Goal: Transaction & Acquisition: Purchase product/service

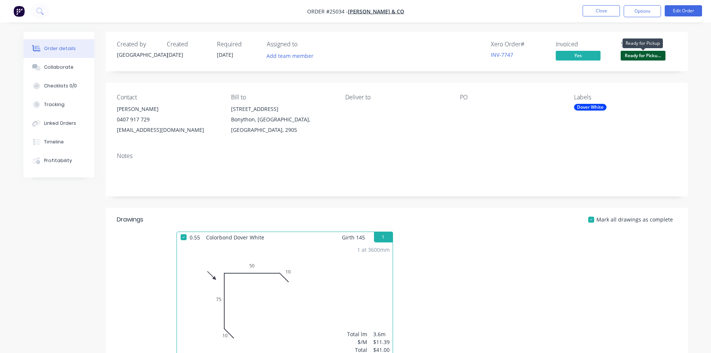
click at [650, 54] on span "Ready for Picku..." at bounding box center [642, 55] width 45 height 9
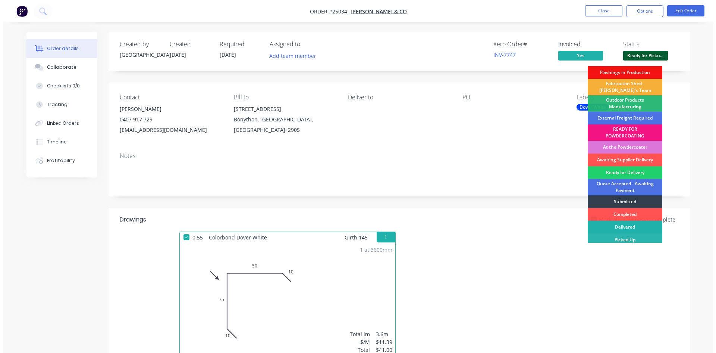
scroll to position [16, 0]
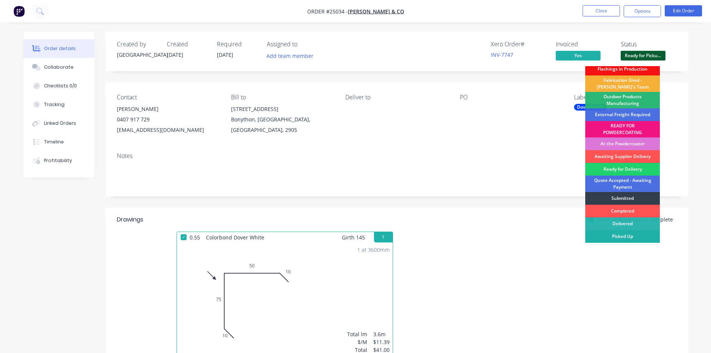
click at [636, 235] on div "Picked Up" at bounding box center [622, 236] width 75 height 13
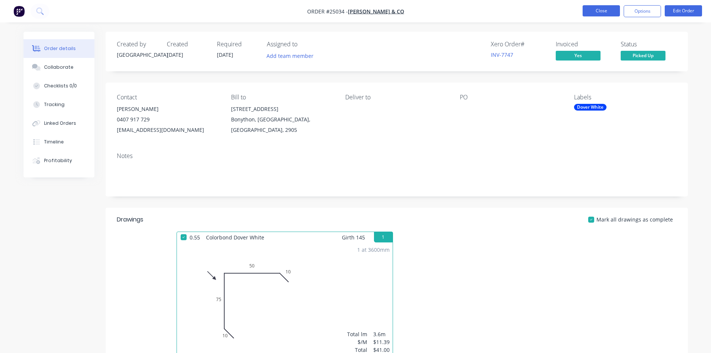
click at [608, 10] on button "Close" at bounding box center [600, 10] width 37 height 11
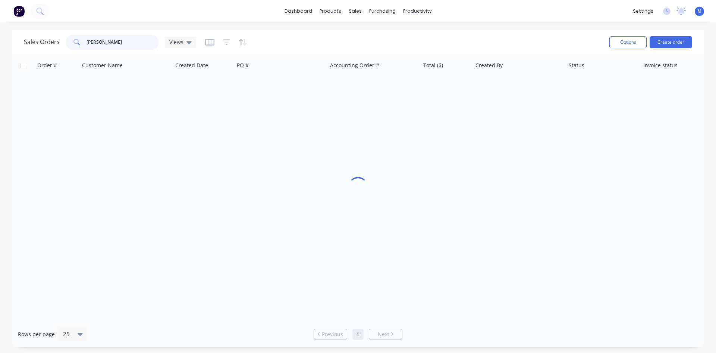
drag, startPoint x: 51, startPoint y: 44, endPoint x: -4, endPoint y: 44, distance: 55.2
click at [0, 44] on html "dashboard products sales purchasing productivity dashboard products Product Cat…" at bounding box center [358, 176] width 716 height 353
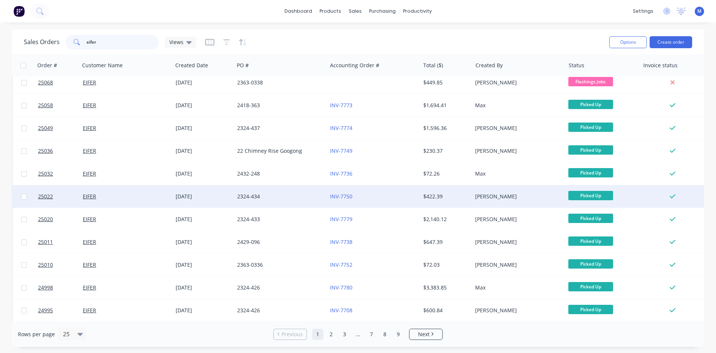
scroll to position [75, 0]
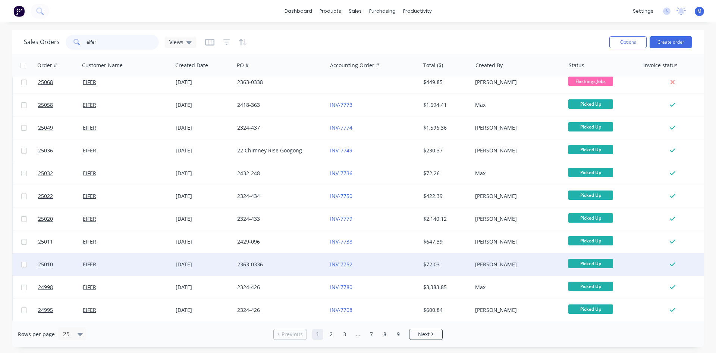
type input "eifer"
click at [378, 262] on div "INV-7752" at bounding box center [371, 263] width 83 height 7
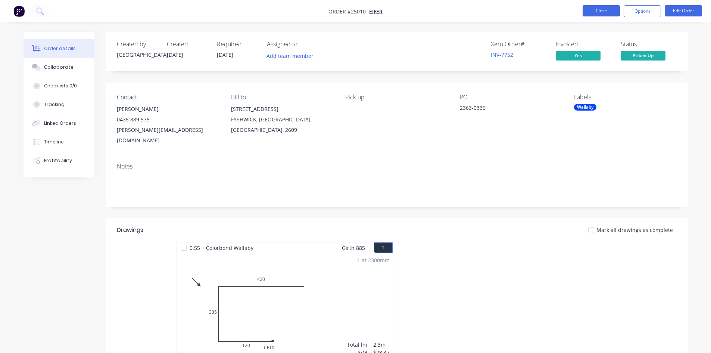
click at [600, 10] on button "Close" at bounding box center [600, 10] width 37 height 11
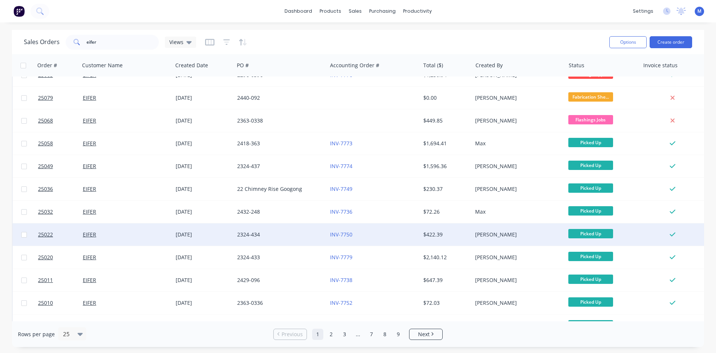
scroll to position [75, 0]
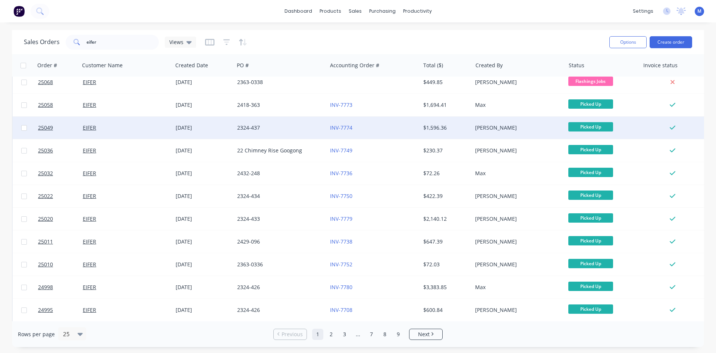
click at [401, 125] on div "INV-7774" at bounding box center [371, 127] width 83 height 7
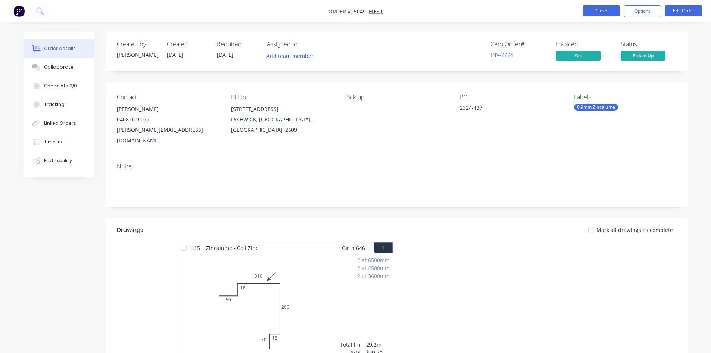
click at [603, 13] on button "Close" at bounding box center [600, 10] width 37 height 11
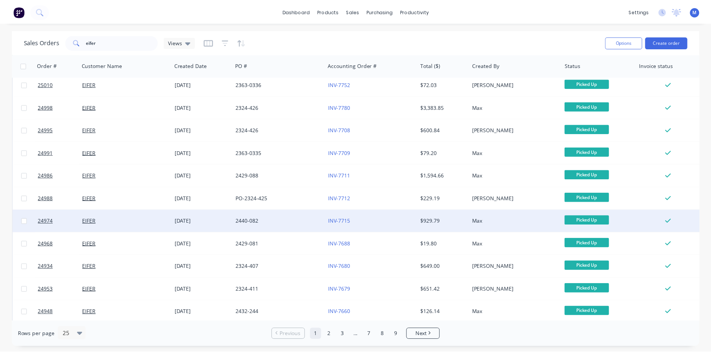
scroll to position [261, 0]
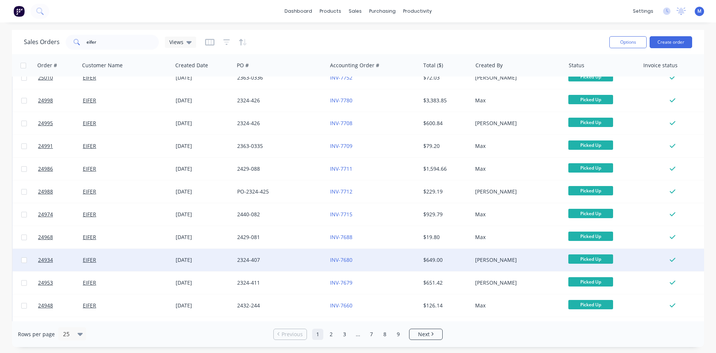
click at [448, 257] on div "$649.00" at bounding box center [445, 259] width 44 height 7
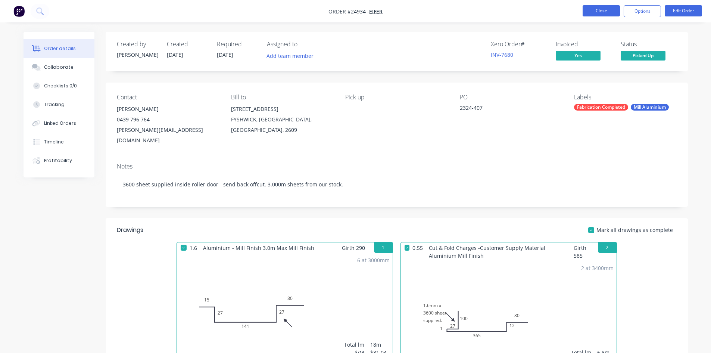
click at [596, 13] on button "Close" at bounding box center [600, 10] width 37 height 11
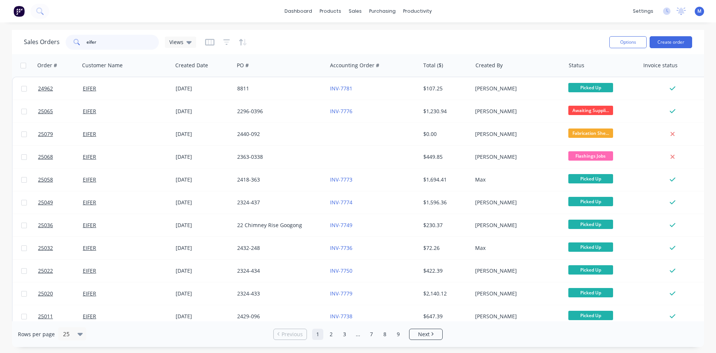
drag, startPoint x: 98, startPoint y: 42, endPoint x: 29, endPoint y: 44, distance: 68.7
click at [35, 44] on div "Sales Orders eifer Views" at bounding box center [110, 42] width 172 height 15
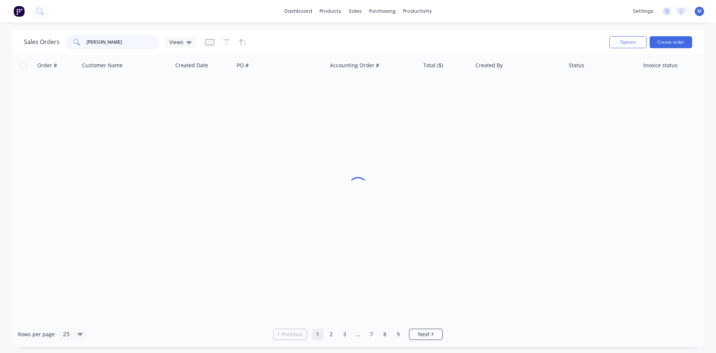
type input "[PERSON_NAME]"
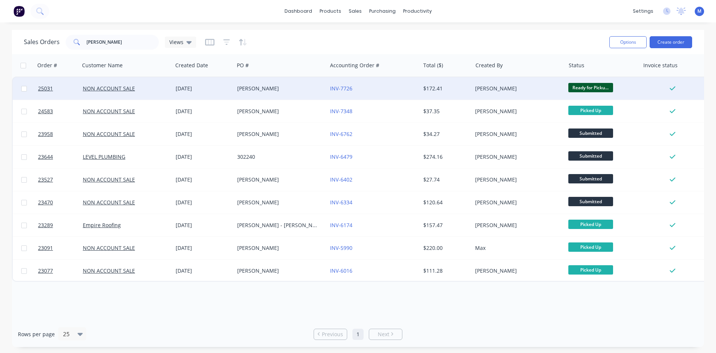
click at [273, 86] on div "[PERSON_NAME]" at bounding box center [278, 88] width 83 height 7
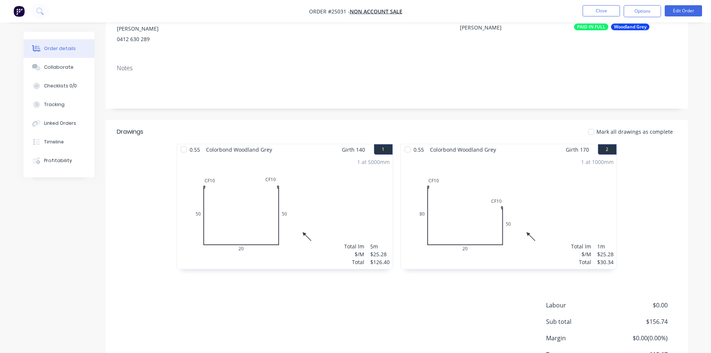
scroll to position [112, 0]
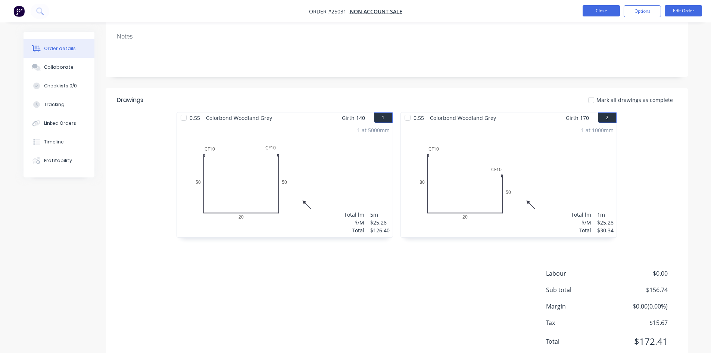
click at [599, 13] on button "Close" at bounding box center [600, 10] width 37 height 11
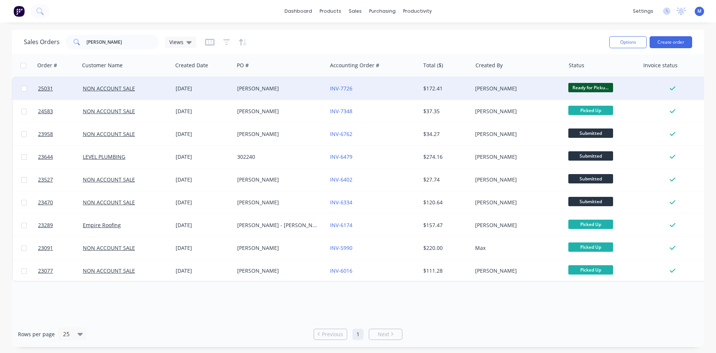
click at [262, 94] on div "[PERSON_NAME]" at bounding box center [280, 88] width 93 height 22
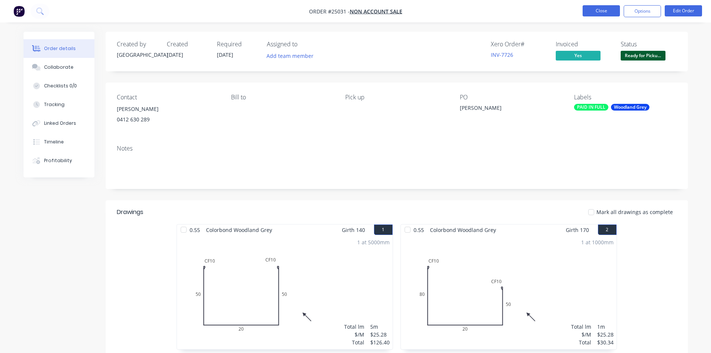
click at [600, 9] on button "Close" at bounding box center [600, 10] width 37 height 11
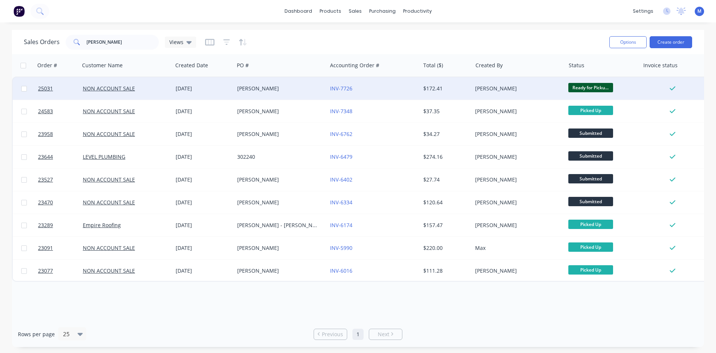
click at [601, 87] on span "Ready for Picku..." at bounding box center [591, 87] width 45 height 9
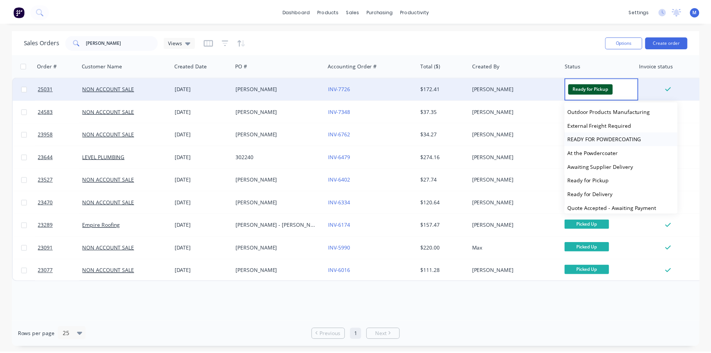
scroll to position [101, 0]
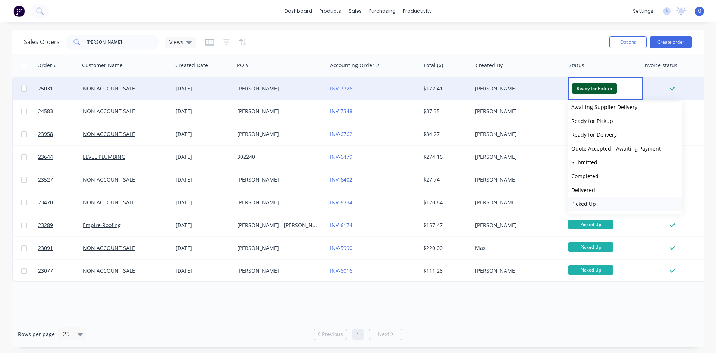
click at [598, 201] on button "Picked Up" at bounding box center [626, 204] width 114 height 14
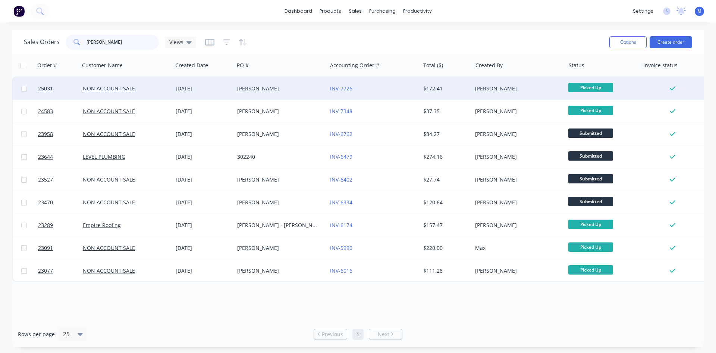
drag, startPoint x: 100, startPoint y: 42, endPoint x: 63, endPoint y: 43, distance: 37.7
click at [63, 43] on div "Sales Orders [PERSON_NAME] Views" at bounding box center [110, 42] width 172 height 15
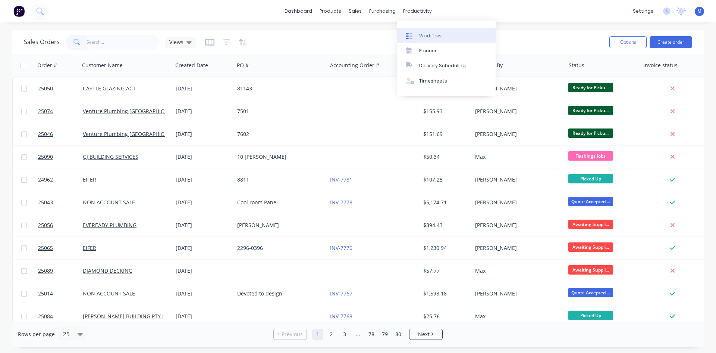
click at [445, 36] on link "Workflow" at bounding box center [446, 35] width 99 height 15
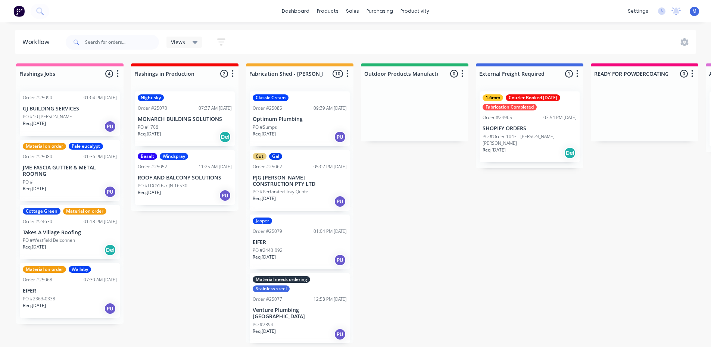
click at [70, 119] on div "PO #10 [PERSON_NAME]" at bounding box center [70, 116] width 94 height 7
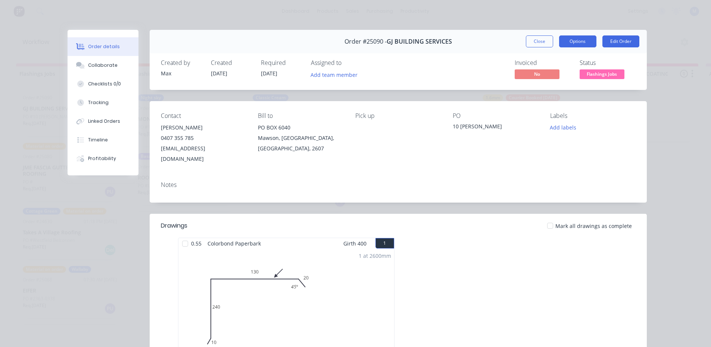
click at [576, 38] on button "Options" at bounding box center [577, 41] width 37 height 12
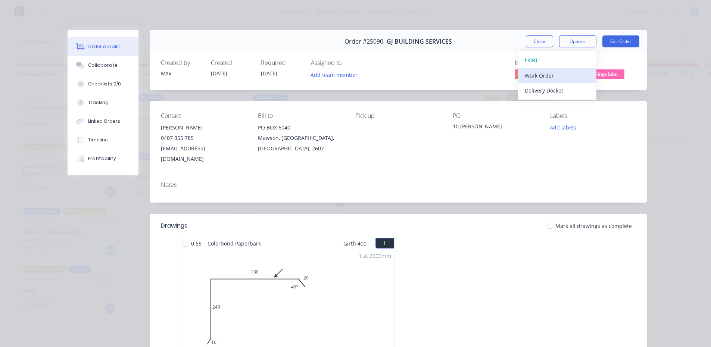
click at [572, 77] on div "Work Order" at bounding box center [557, 75] width 65 height 11
click at [567, 91] on div "Standard" at bounding box center [557, 90] width 65 height 11
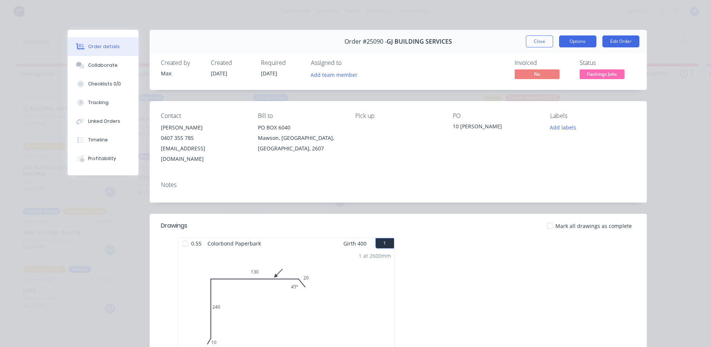
click at [564, 42] on button "Options" at bounding box center [577, 41] width 37 height 12
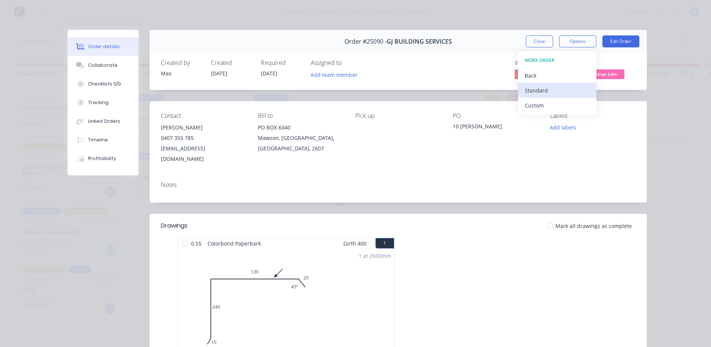
click at [554, 87] on div "Standard" at bounding box center [557, 90] width 65 height 11
click at [536, 40] on button "Close" at bounding box center [539, 41] width 27 height 12
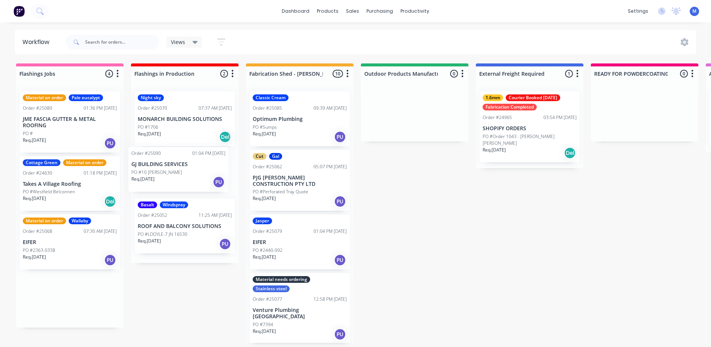
drag, startPoint x: 84, startPoint y: 121, endPoint x: 195, endPoint y: 176, distance: 124.3
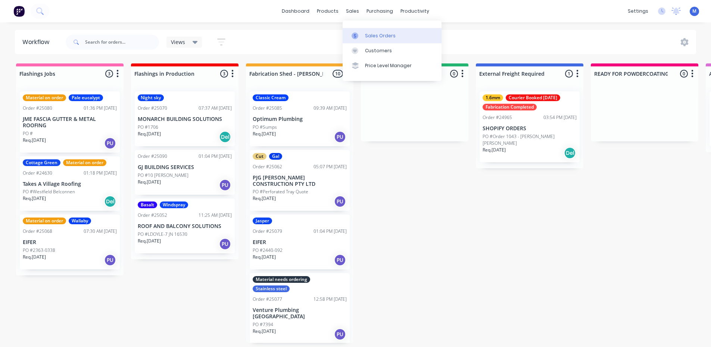
click at [380, 34] on div "Sales Orders" at bounding box center [380, 35] width 31 height 7
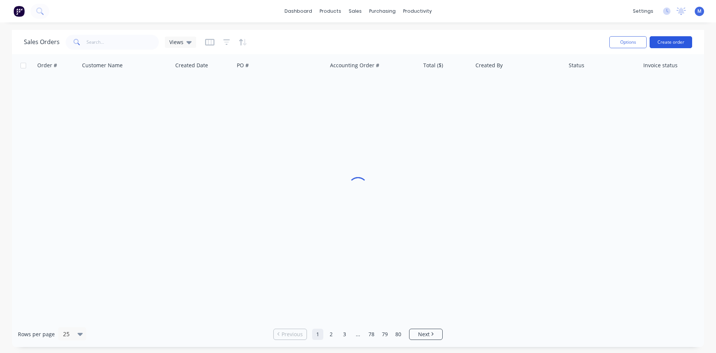
click at [668, 40] on button "Create order" at bounding box center [671, 42] width 43 height 12
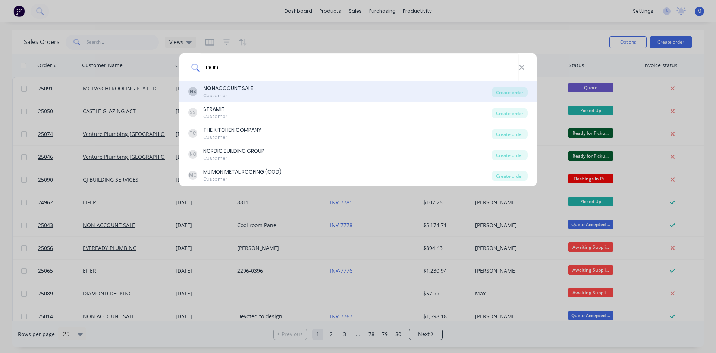
type input "non"
click at [237, 92] on div "Customer" at bounding box center [228, 95] width 50 height 7
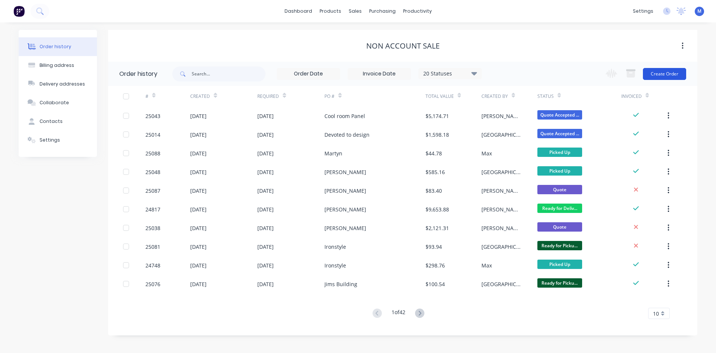
click at [673, 71] on button "Create Order" at bounding box center [664, 74] width 43 height 12
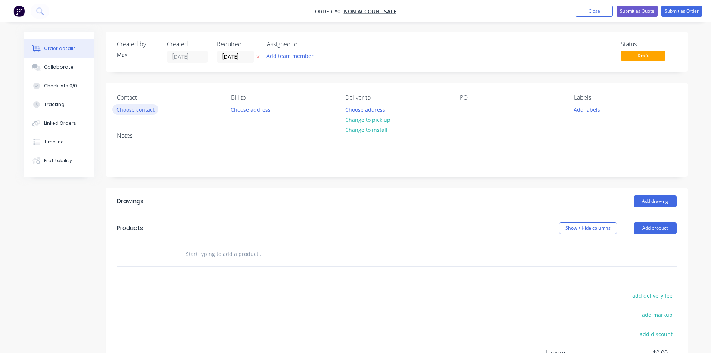
click at [129, 112] on button "Choose contact" at bounding box center [135, 109] width 46 height 10
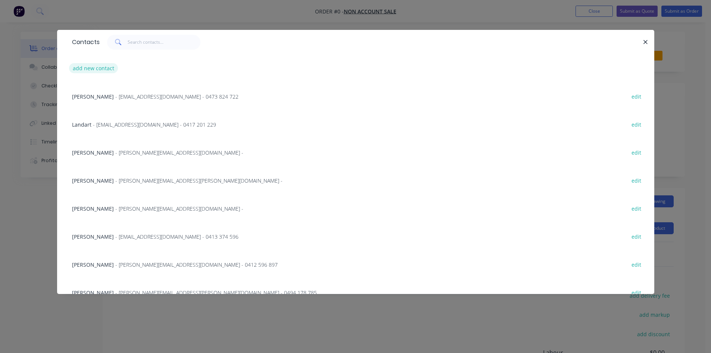
click at [105, 68] on button "add new contact" at bounding box center [93, 68] width 49 height 10
select select "AU"
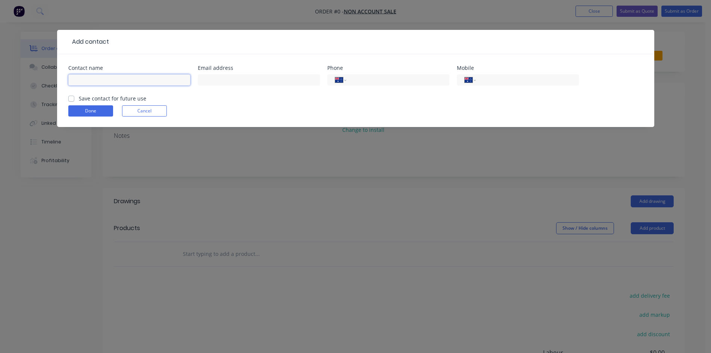
drag, startPoint x: 106, startPoint y: 79, endPoint x: 132, endPoint y: 61, distance: 31.9
click at [106, 79] on input "text" at bounding box center [129, 79] width 122 height 11
type input "[PERSON_NAME] Signs"
click at [231, 82] on input "text" at bounding box center [259, 79] width 122 height 11
type input "[PERSON_NAME][EMAIL_ADDRESS][DOMAIN_NAME]"
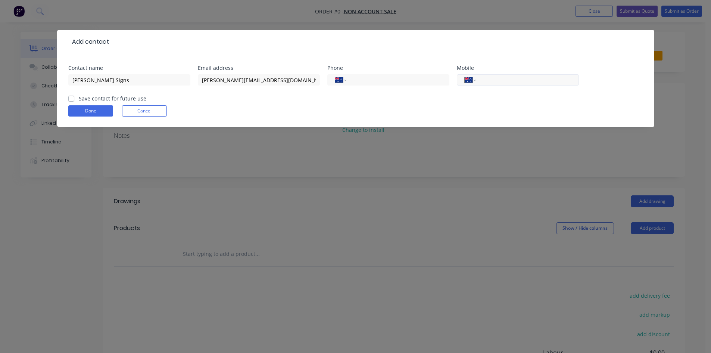
drag, startPoint x: 508, startPoint y: 84, endPoint x: 506, endPoint y: 79, distance: 5.2
click at [508, 84] on input "tel" at bounding box center [526, 80] width 90 height 9
type input "0423 018 944"
click at [79, 99] on label "Save contact for future use" at bounding box center [113, 98] width 68 height 8
click at [72, 99] on input "Save contact for future use" at bounding box center [71, 97] width 6 height 7
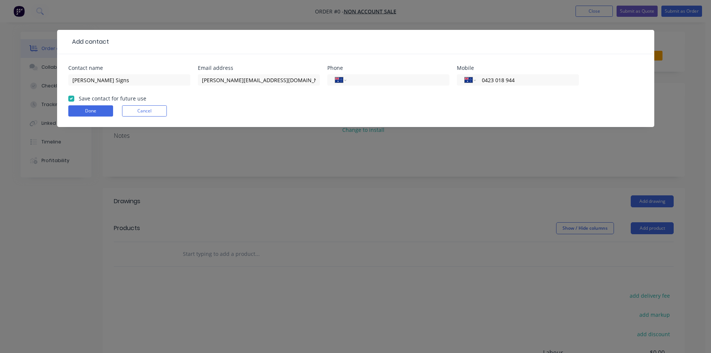
checkbox input "true"
click at [98, 112] on button "Done" at bounding box center [90, 110] width 45 height 11
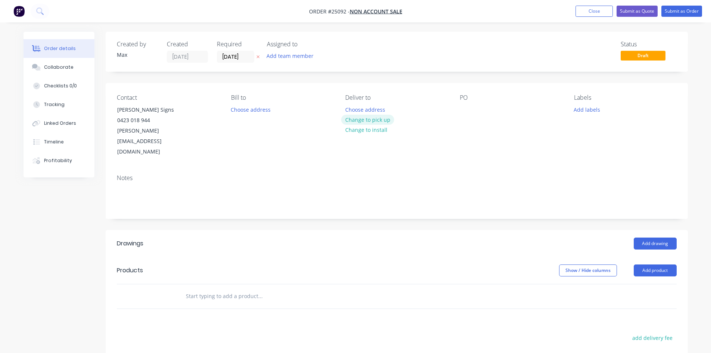
click at [384, 122] on button "Change to pick up" at bounding box center [367, 120] width 53 height 10
click at [462, 109] on div at bounding box center [466, 109] width 12 height 11
click at [666, 237] on button "Add drawing" at bounding box center [654, 243] width 43 height 12
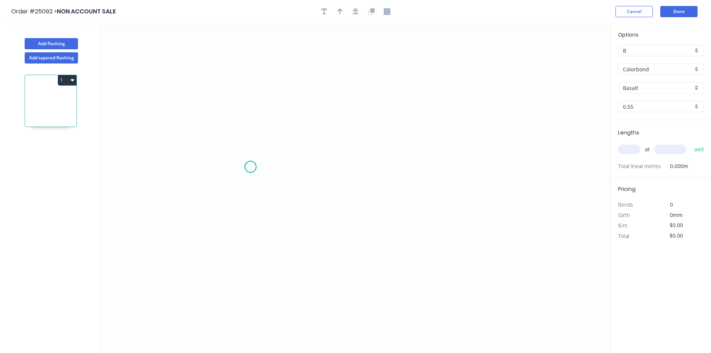
drag, startPoint x: 250, startPoint y: 167, endPoint x: 318, endPoint y: 172, distance: 67.8
click at [251, 167] on icon "0" at bounding box center [355, 187] width 509 height 329
click at [514, 172] on icon "0" at bounding box center [355, 187] width 509 height 329
click at [381, 176] on tspan "?" at bounding box center [383, 174] width 4 height 12
click at [632, 151] on input "text" at bounding box center [629, 149] width 22 height 10
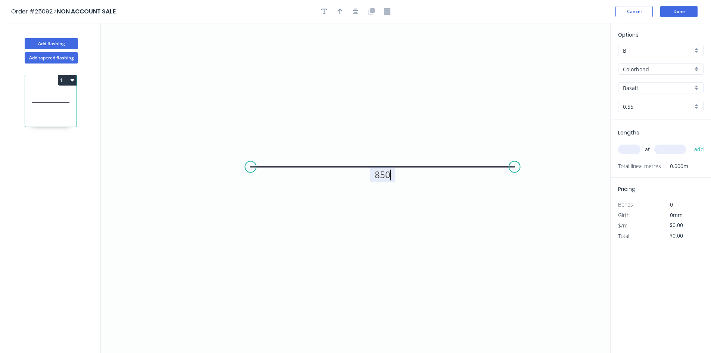
type input "$51.01"
type input "2"
type input "425"
click at [690, 143] on button "add" at bounding box center [699, 149] width 18 height 13
type input "$122.42"
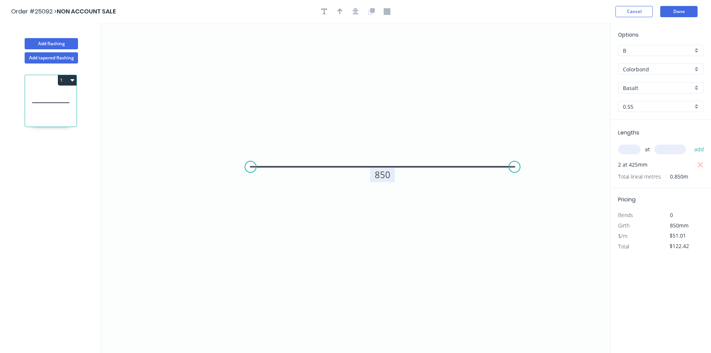
click at [697, 51] on div "B" at bounding box center [660, 50] width 85 height 11
click at [647, 127] on div "F" at bounding box center [660, 129] width 85 height 13
type input "F"
type input "$26.09"
type input "$62.62"
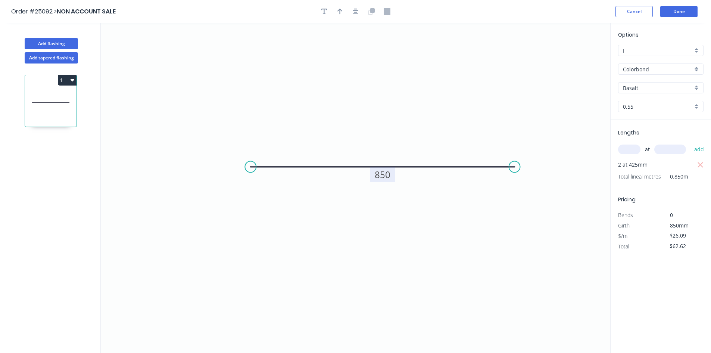
click at [697, 50] on div "F" at bounding box center [660, 50] width 85 height 11
click at [650, 129] on div "F" at bounding box center [660, 129] width 85 height 13
type input "F"
click at [689, 87] on input "Basalt" at bounding box center [658, 88] width 70 height 8
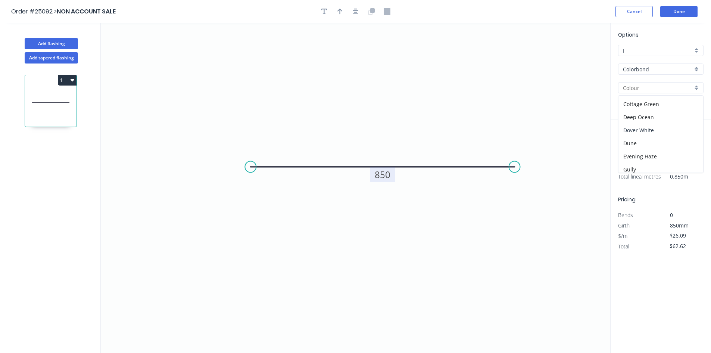
click at [655, 126] on div "Dover White" at bounding box center [660, 129] width 85 height 13
type input "Dover White"
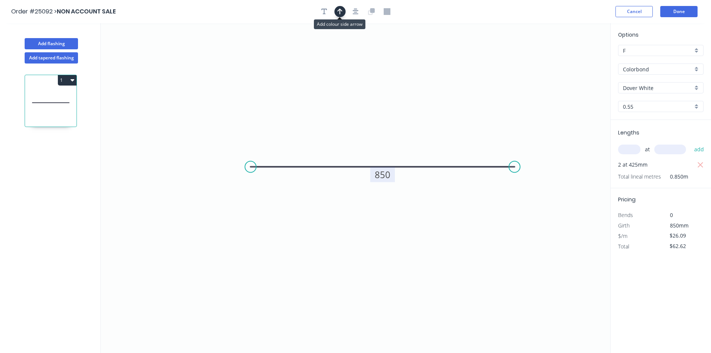
click at [338, 9] on icon "button" at bounding box center [339, 11] width 5 height 7
drag, startPoint x: 572, startPoint y: 58, endPoint x: 423, endPoint y: 147, distance: 173.2
click at [423, 147] on icon at bounding box center [423, 138] width 7 height 24
click at [691, 10] on button "Done" at bounding box center [678, 11] width 37 height 11
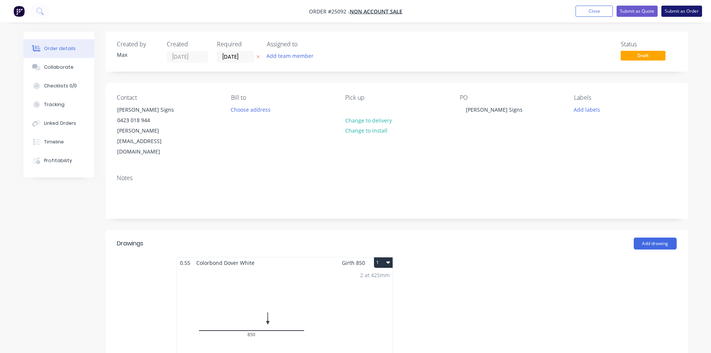
click at [679, 11] on button "Submit as Order" at bounding box center [681, 11] width 41 height 11
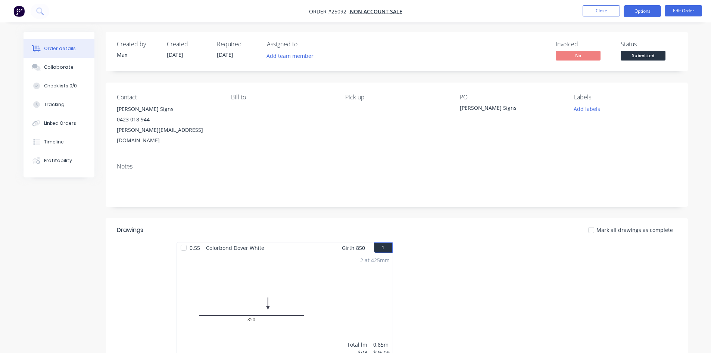
click at [650, 12] on button "Options" at bounding box center [641, 11] width 37 height 12
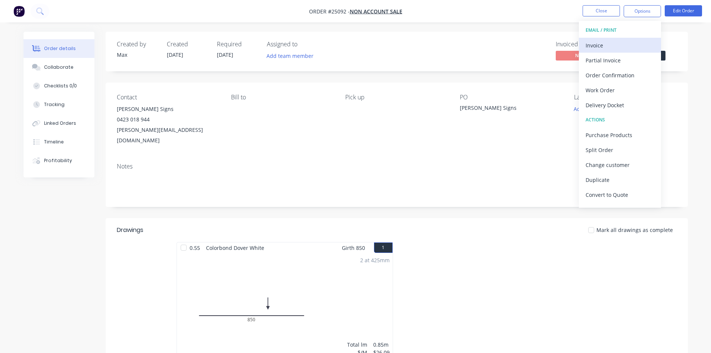
click at [617, 43] on div "Invoice" at bounding box center [619, 45] width 69 height 11
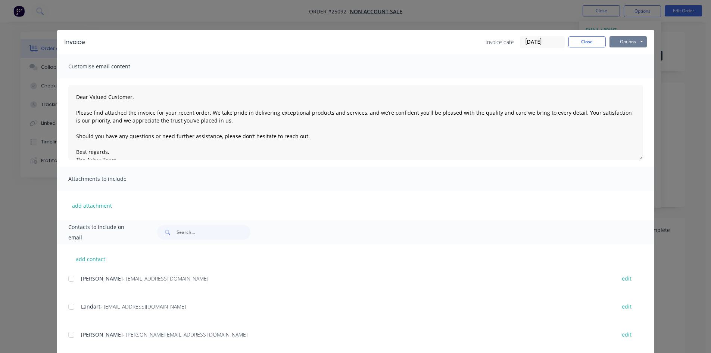
click at [620, 43] on button "Options" at bounding box center [627, 41] width 37 height 11
click at [633, 66] on button "Print" at bounding box center [633, 67] width 48 height 12
click at [585, 43] on button "Close" at bounding box center [586, 41] width 37 height 11
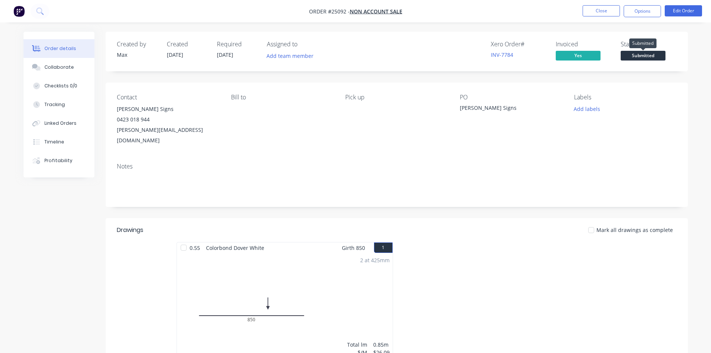
click at [652, 57] on span "Submitted" at bounding box center [642, 55] width 45 height 9
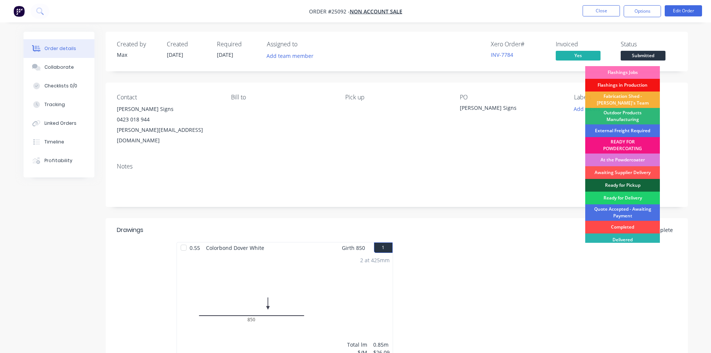
scroll to position [16, 0]
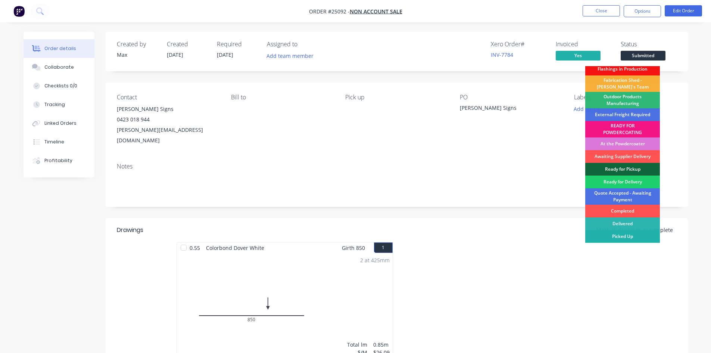
click at [627, 236] on div "Picked Up" at bounding box center [622, 236] width 75 height 13
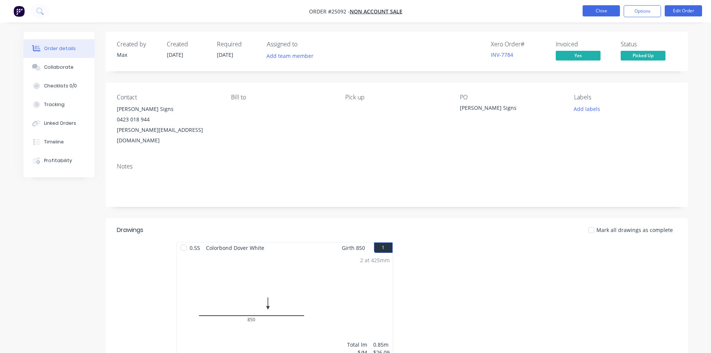
click at [591, 10] on button "Close" at bounding box center [600, 10] width 37 height 11
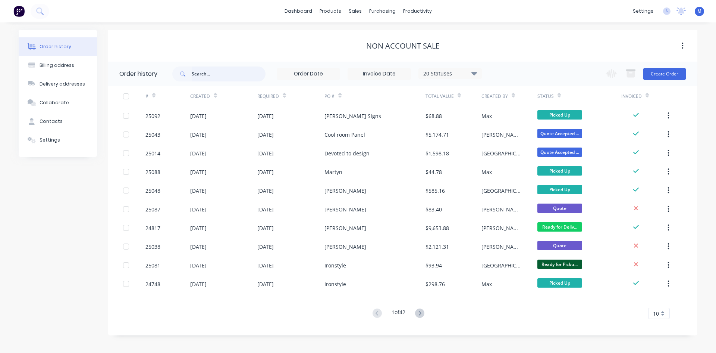
click at [204, 71] on input "text" at bounding box center [229, 73] width 74 height 15
type input "25081"
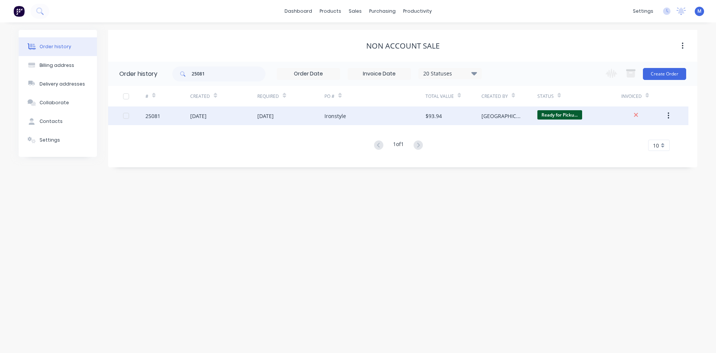
click at [334, 121] on div "Ironstyle" at bounding box center [375, 115] width 101 height 19
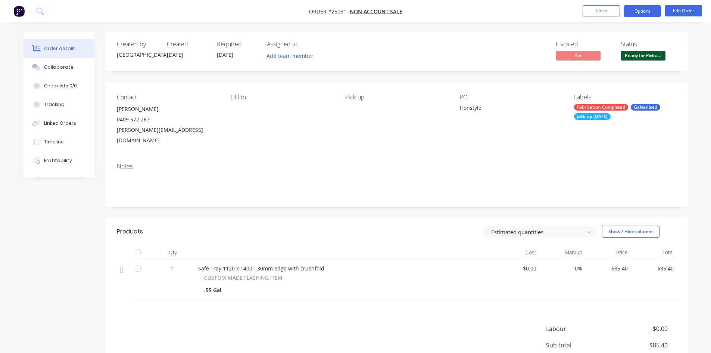
click at [649, 14] on button "Options" at bounding box center [641, 11] width 37 height 12
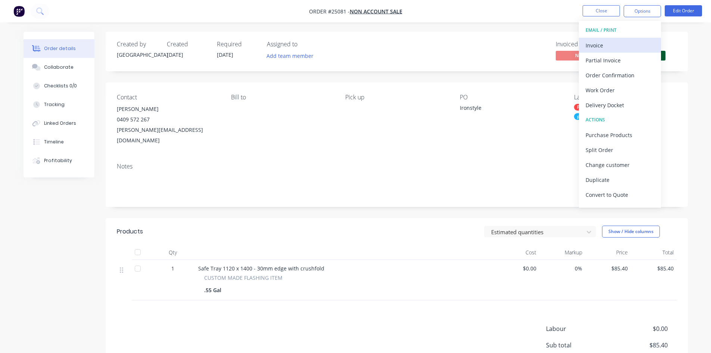
click at [634, 45] on div "Invoice" at bounding box center [619, 45] width 69 height 11
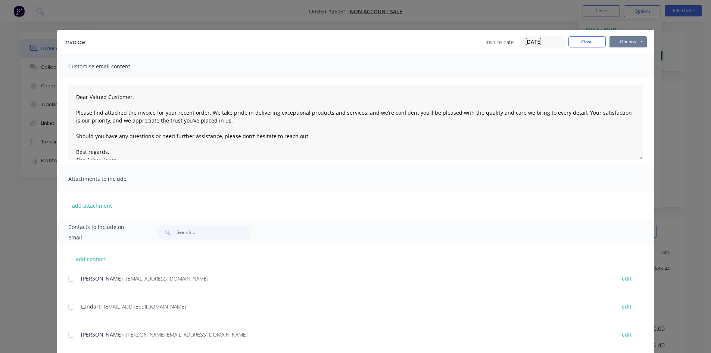
click at [635, 41] on button "Options" at bounding box center [627, 41] width 37 height 11
click at [630, 67] on button "Print" at bounding box center [633, 67] width 48 height 12
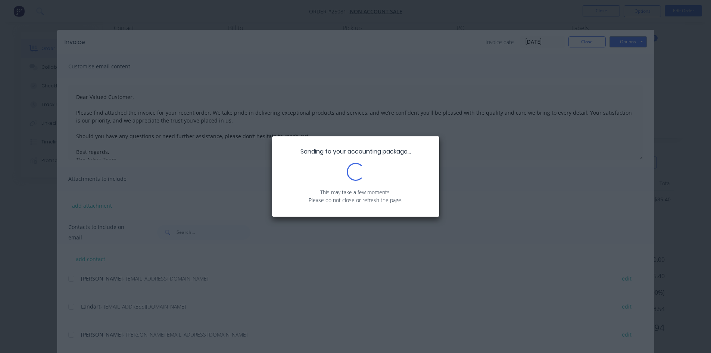
scroll to position [70, 0]
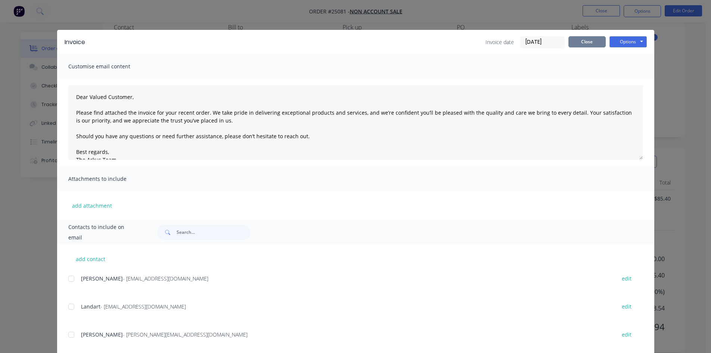
click at [591, 43] on button "Close" at bounding box center [586, 41] width 37 height 11
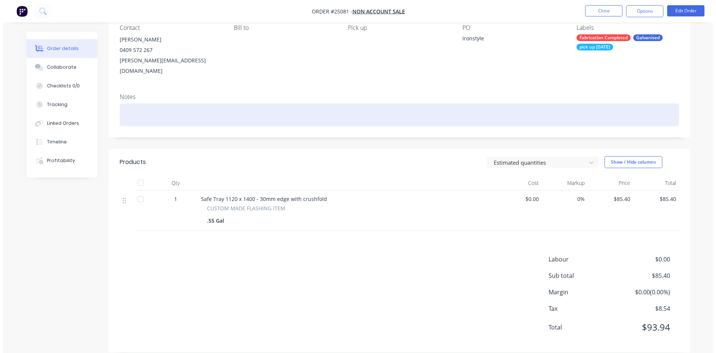
scroll to position [0, 0]
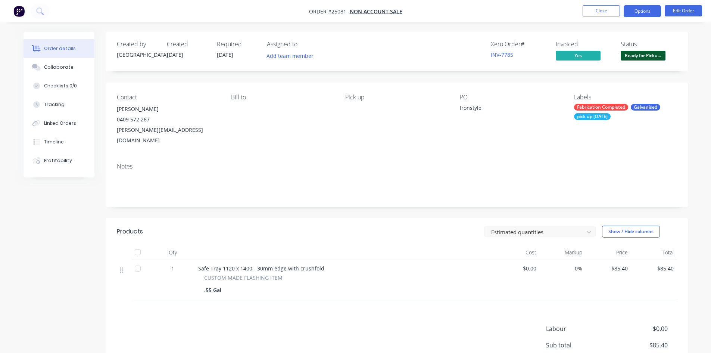
click at [638, 8] on button "Options" at bounding box center [641, 11] width 37 height 12
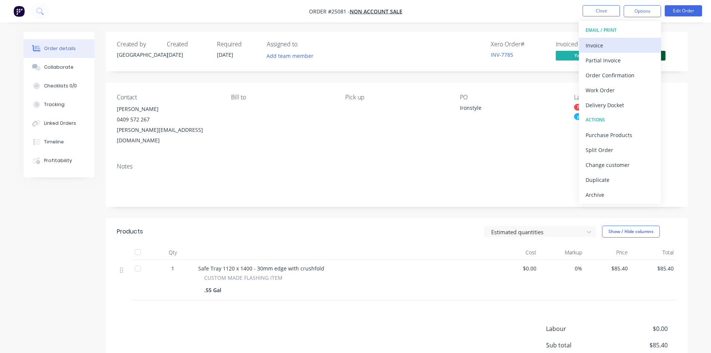
click at [626, 44] on div "Invoice" at bounding box center [619, 45] width 69 height 11
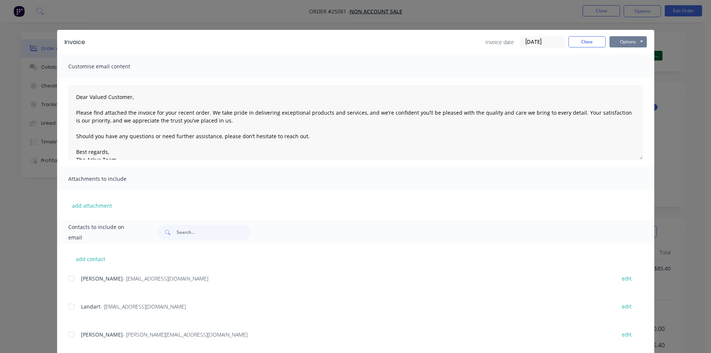
click at [630, 40] on button "Options" at bounding box center [627, 41] width 37 height 11
click at [637, 66] on button "Print" at bounding box center [633, 67] width 48 height 12
click at [591, 43] on button "Close" at bounding box center [586, 41] width 37 height 11
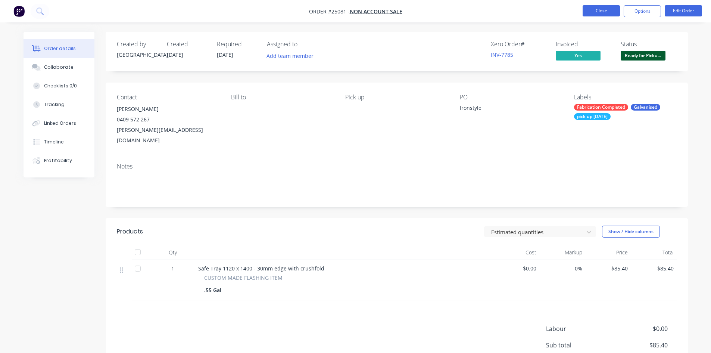
click at [603, 10] on button "Close" at bounding box center [600, 10] width 37 height 11
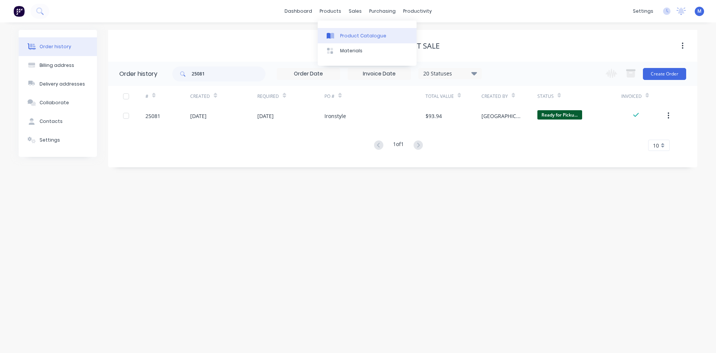
click at [355, 36] on div "Product Catalogue" at bounding box center [363, 35] width 46 height 7
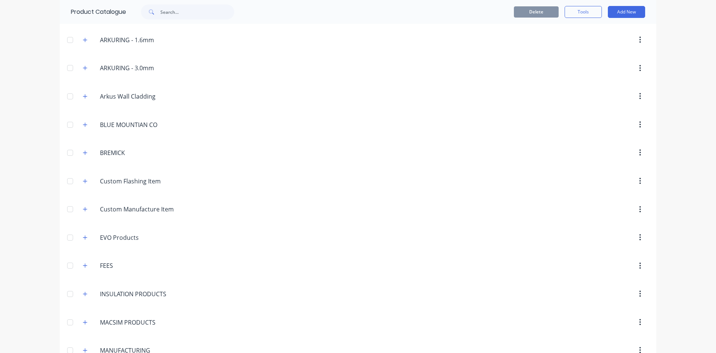
scroll to position [336, 0]
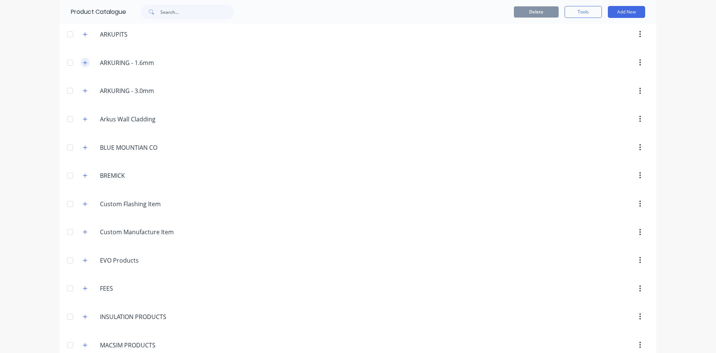
click at [83, 65] on icon "button" at bounding box center [85, 62] width 4 height 5
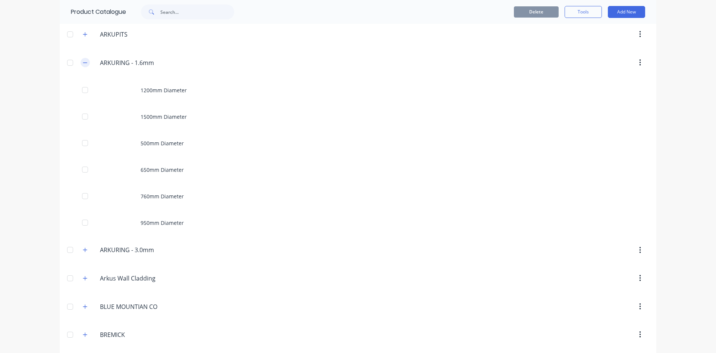
click at [83, 63] on icon "button" at bounding box center [85, 62] width 4 height 5
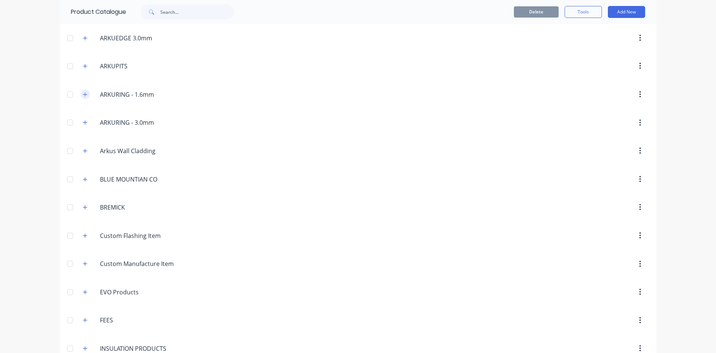
scroll to position [261, 0]
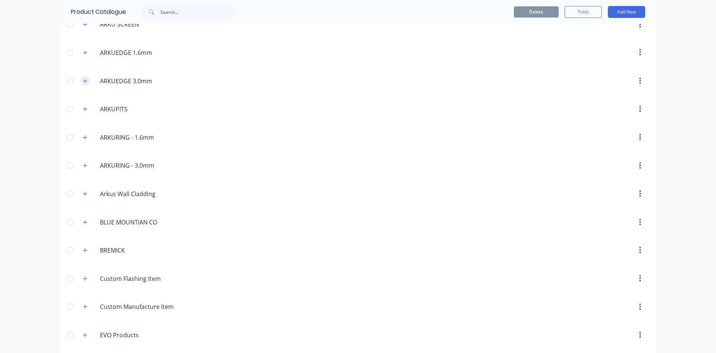
click at [86, 81] on button "button" at bounding box center [85, 80] width 9 height 9
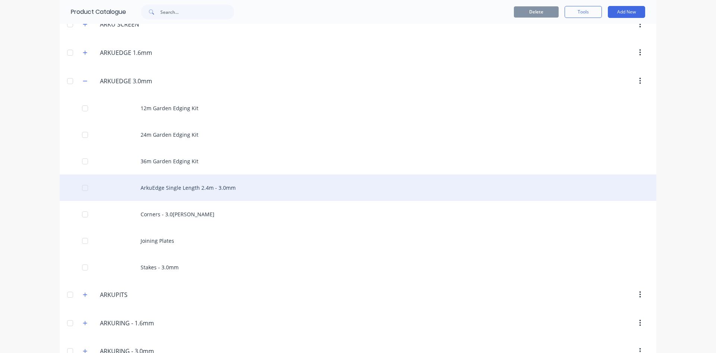
click at [272, 187] on div "ArkuEdge Single Length 2.4m - 3.0mm" at bounding box center [358, 187] width 597 height 26
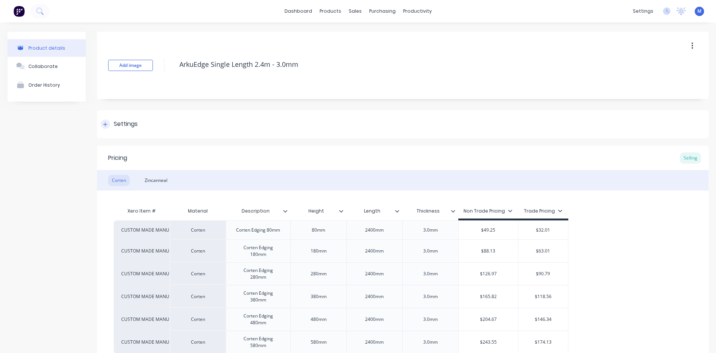
type textarea "x"
click at [376, 38] on div "Sales Orders" at bounding box center [380, 35] width 31 height 7
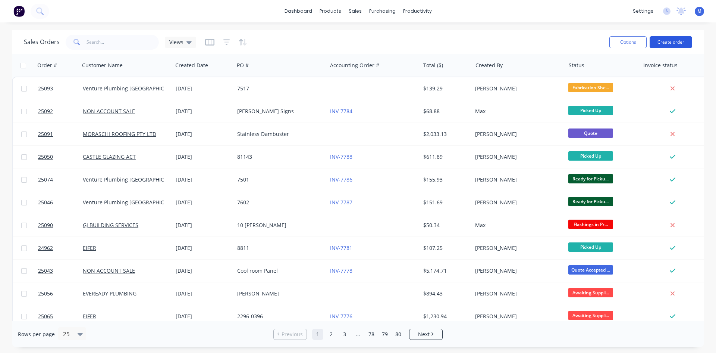
click at [678, 41] on button "Create order" at bounding box center [671, 42] width 43 height 12
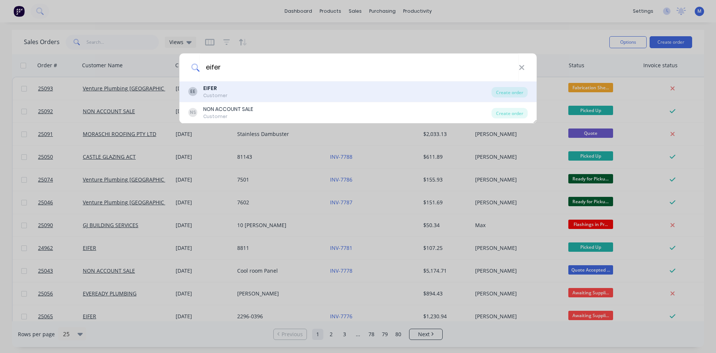
type input "eifer"
click at [237, 93] on div "EE EIFER Customer" at bounding box center [339, 91] width 303 height 15
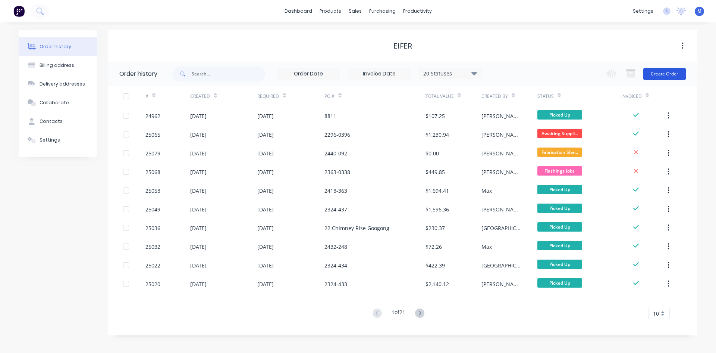
click at [667, 75] on button "Create Order" at bounding box center [664, 74] width 43 height 12
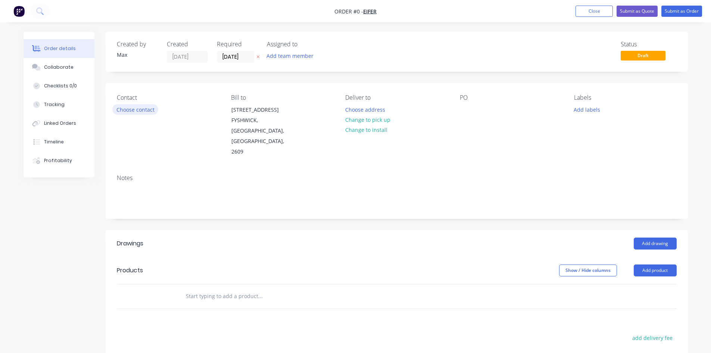
click at [137, 111] on button "Choose contact" at bounding box center [135, 109] width 46 height 10
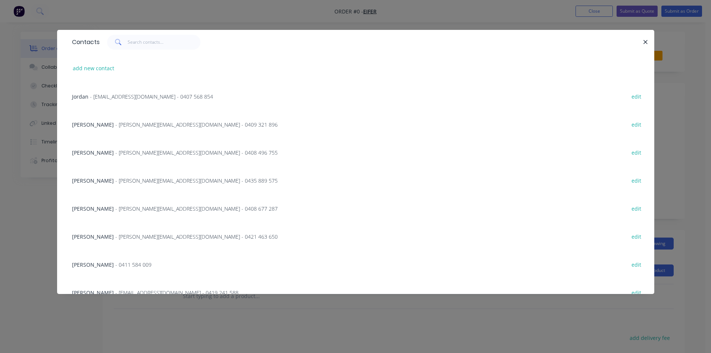
click at [121, 123] on span "- [PERSON_NAME][EMAIL_ADDRESS][DOMAIN_NAME] - 0409 321 896" at bounding box center [196, 124] width 162 height 7
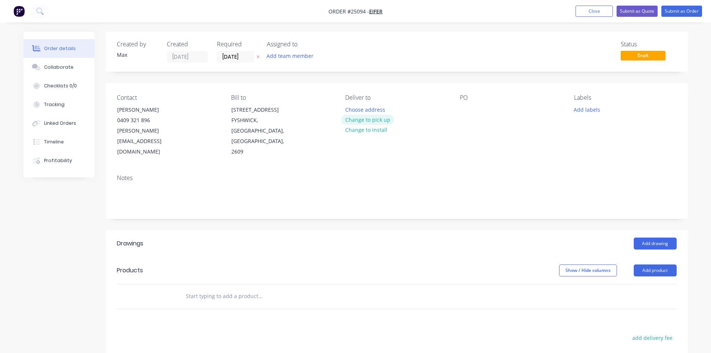
click at [384, 120] on button "Change to pick up" at bounding box center [367, 120] width 53 height 10
click at [464, 109] on div at bounding box center [466, 109] width 12 height 11
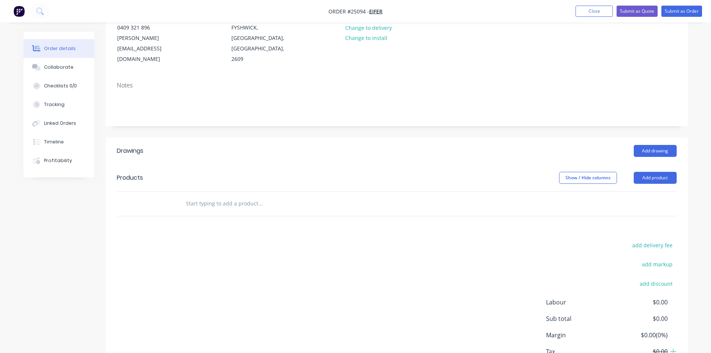
scroll to position [112, 0]
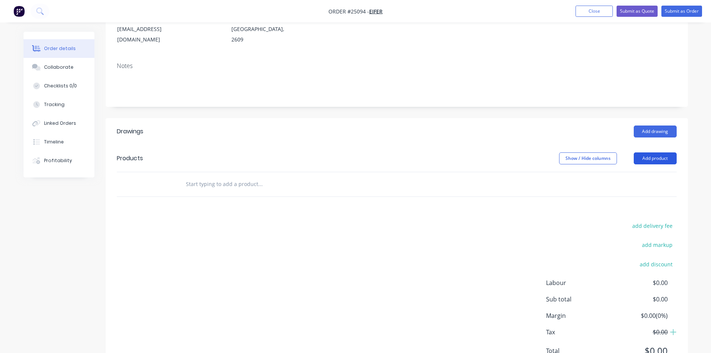
click at [654, 152] on button "Add product" at bounding box center [654, 158] width 43 height 12
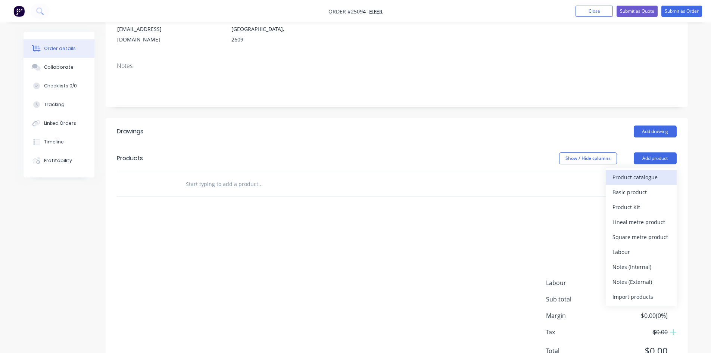
click at [652, 172] on div "Product catalogue" at bounding box center [640, 177] width 57 height 11
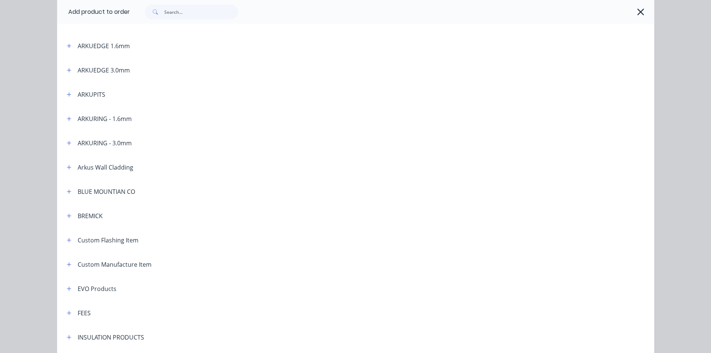
scroll to position [224, 0]
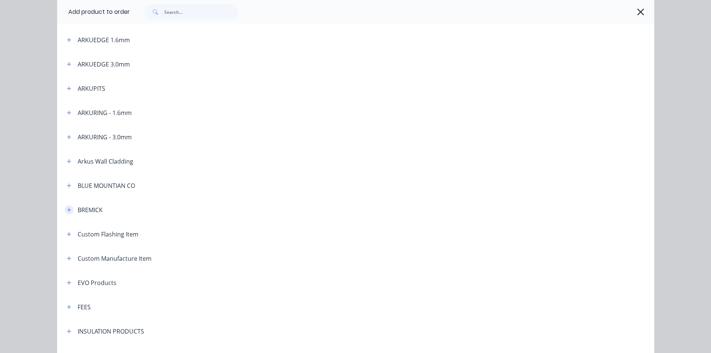
click at [67, 210] on icon "button" at bounding box center [69, 209] width 4 height 5
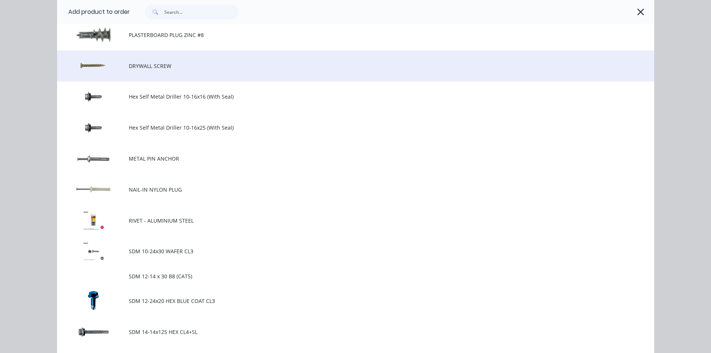
scroll to position [448, 0]
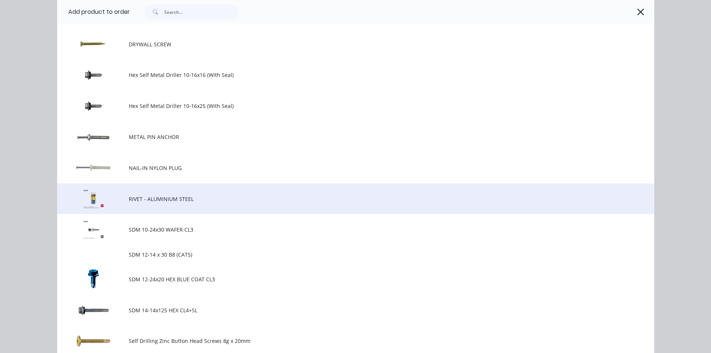
click at [179, 195] on span "RIVET - ALUMINIUM STEEL" at bounding box center [339, 199] width 420 height 8
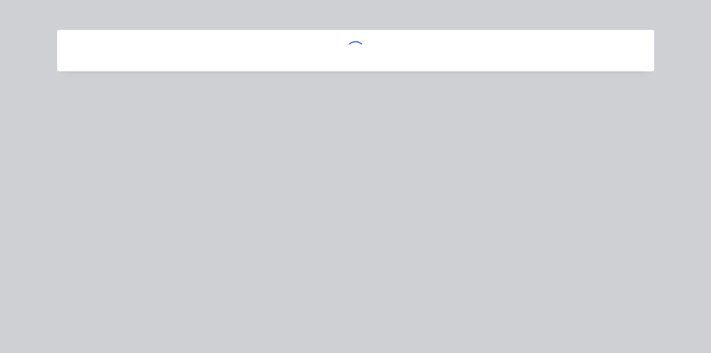
scroll to position [0, 0]
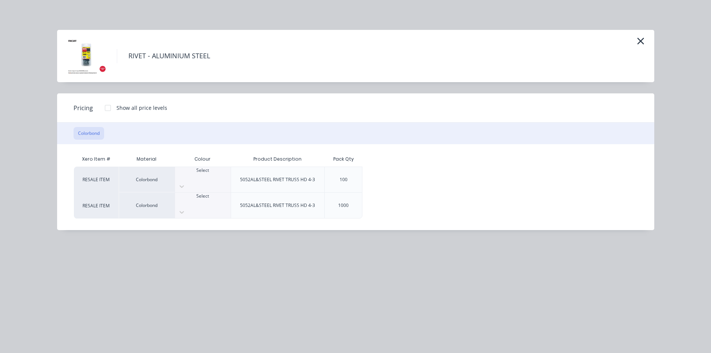
click at [197, 180] on div at bounding box center [203, 176] width 56 height 7
click at [108, 109] on div at bounding box center [107, 107] width 15 height 15
click at [402, 173] on div "$5.00" at bounding box center [388, 179] width 50 height 25
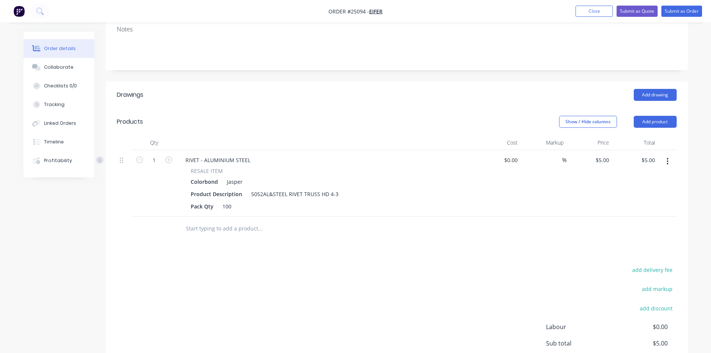
scroll to position [149, 0]
click at [169, 156] on icon "button" at bounding box center [168, 159] width 7 height 7
type input "2"
type input "$10.00"
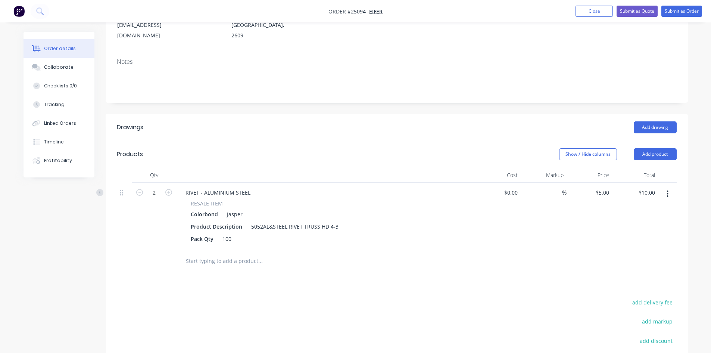
scroll to position [0, 0]
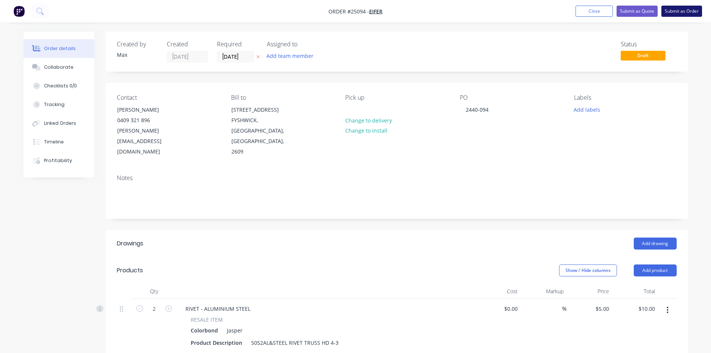
click at [685, 13] on button "Submit as Order" at bounding box center [681, 11] width 41 height 11
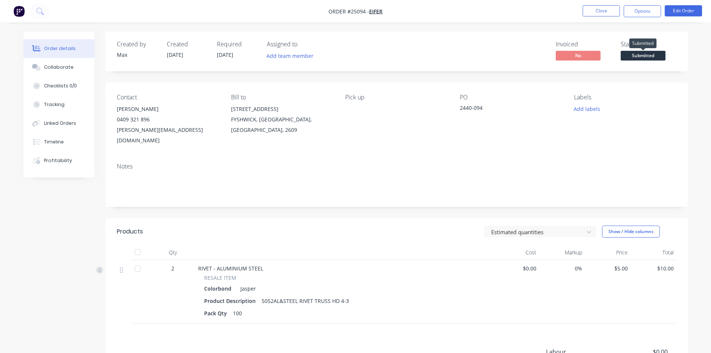
click at [656, 56] on span "Submitted" at bounding box center [642, 55] width 45 height 9
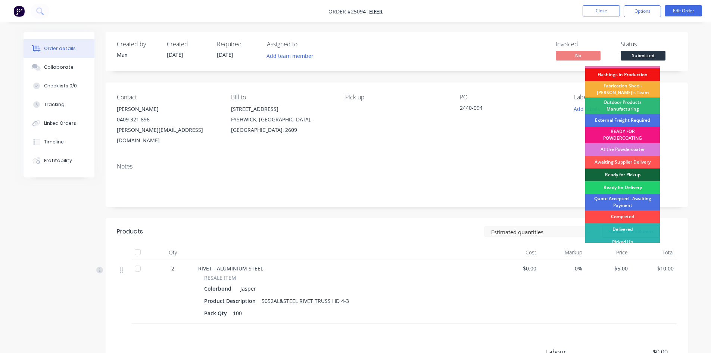
scroll to position [16, 0]
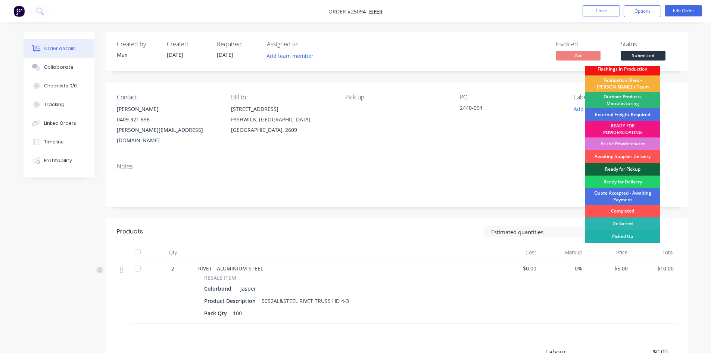
click at [618, 236] on div "Picked Up" at bounding box center [622, 236] width 75 height 13
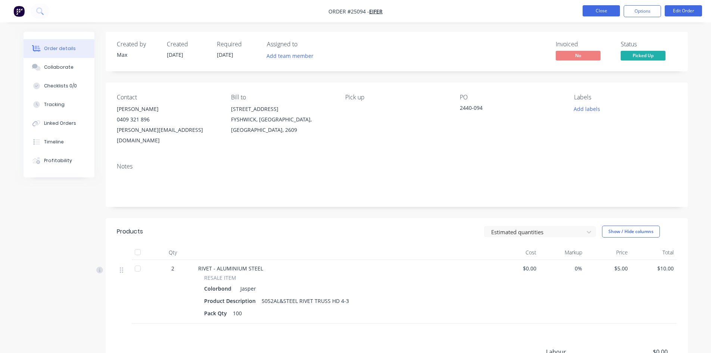
click at [606, 10] on button "Close" at bounding box center [600, 10] width 37 height 11
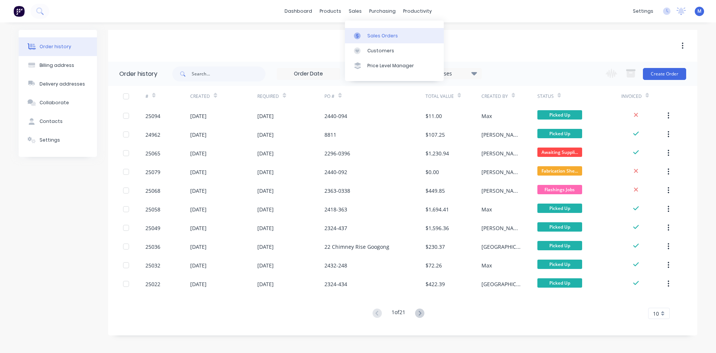
click at [386, 36] on div "Sales Orders" at bounding box center [382, 35] width 31 height 7
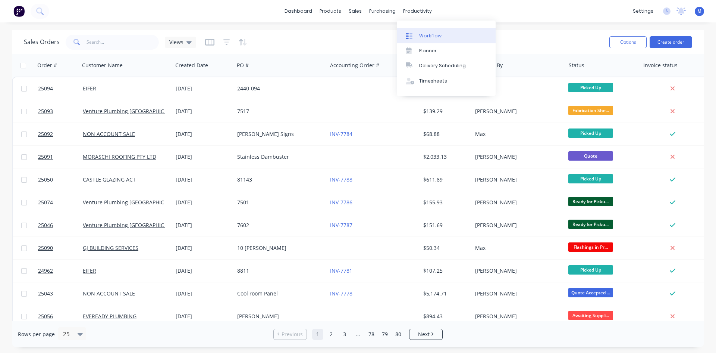
click at [443, 35] on link "Workflow" at bounding box center [446, 35] width 99 height 15
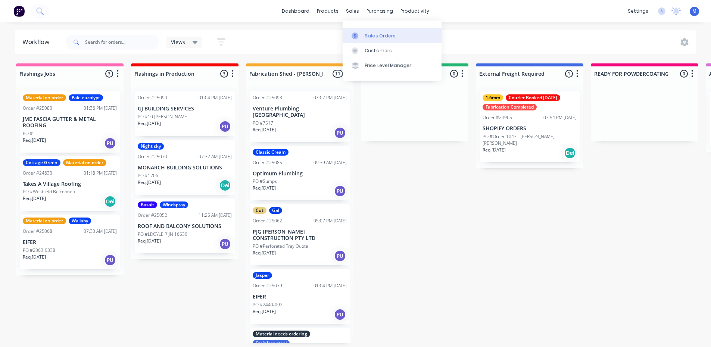
click at [386, 37] on div "Sales Orders" at bounding box center [380, 35] width 31 height 7
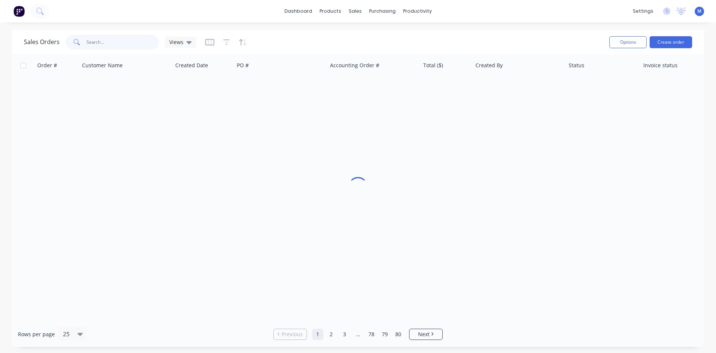
click at [101, 43] on input "text" at bounding box center [123, 42] width 73 height 15
click at [178, 40] on span "Views" at bounding box center [176, 42] width 14 height 8
click at [130, 41] on input "23240" at bounding box center [123, 42] width 73 height 15
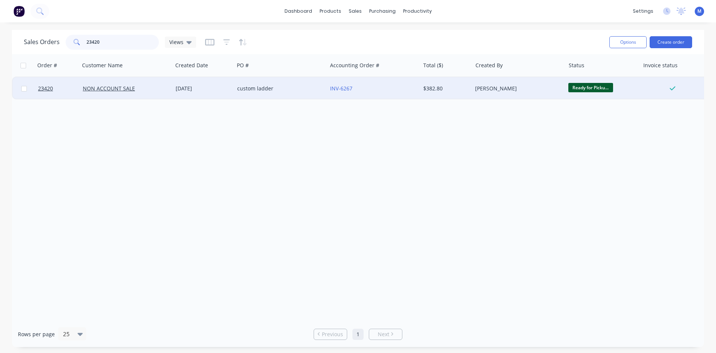
type input "23420"
click at [290, 89] on div "custom ladder" at bounding box center [278, 88] width 83 height 7
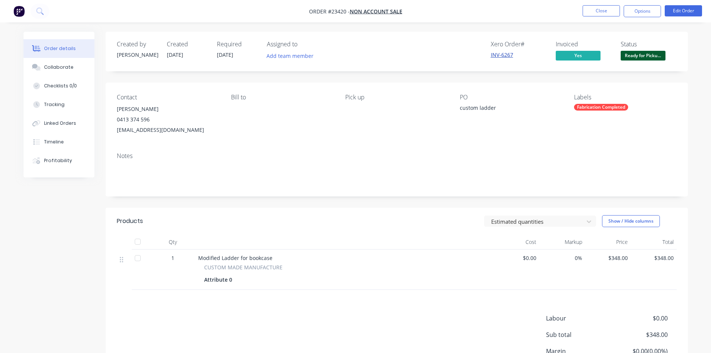
click at [501, 55] on link "INV-6267" at bounding box center [502, 54] width 22 height 7
click at [609, 105] on div "Fabrication Completed" at bounding box center [601, 107] width 54 height 7
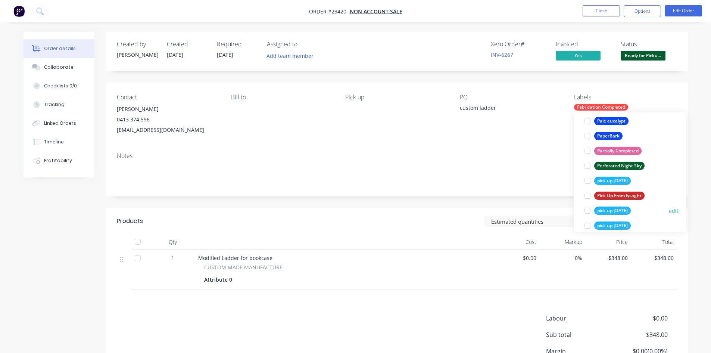
scroll to position [1194, 0]
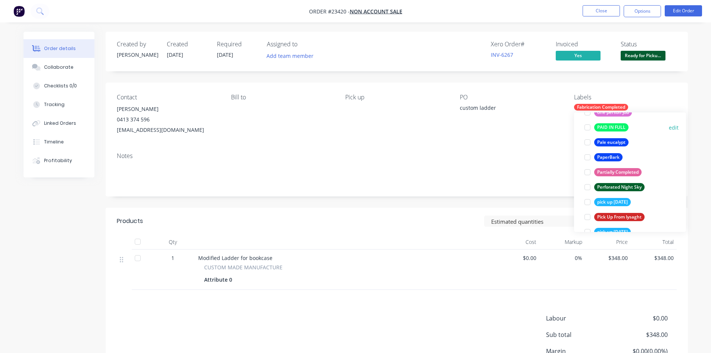
click at [586, 128] on div at bounding box center [587, 127] width 15 height 15
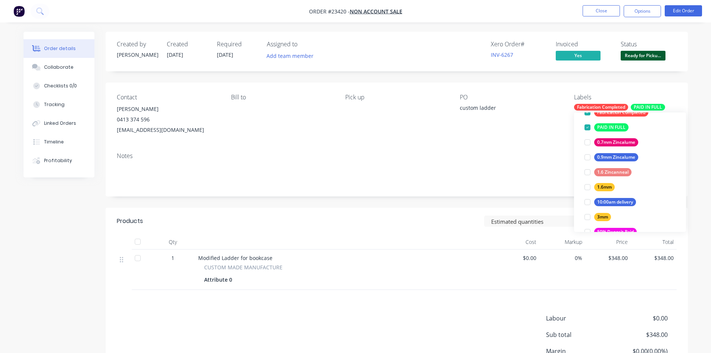
click at [545, 151] on div "Notes" at bounding box center [397, 171] width 582 height 50
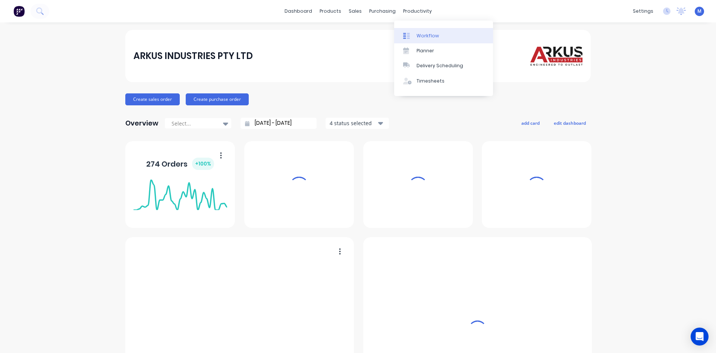
click at [425, 35] on div "Workflow" at bounding box center [428, 35] width 22 height 7
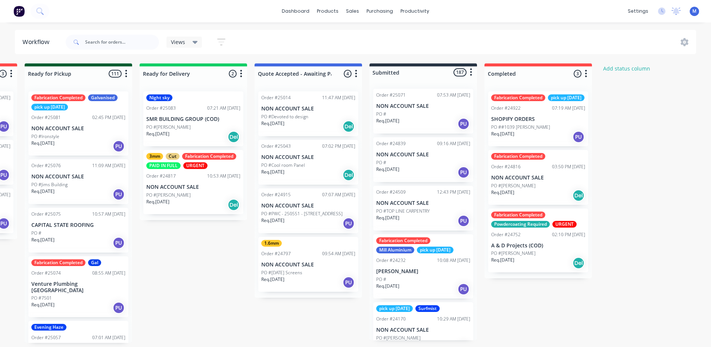
scroll to position [0, 881]
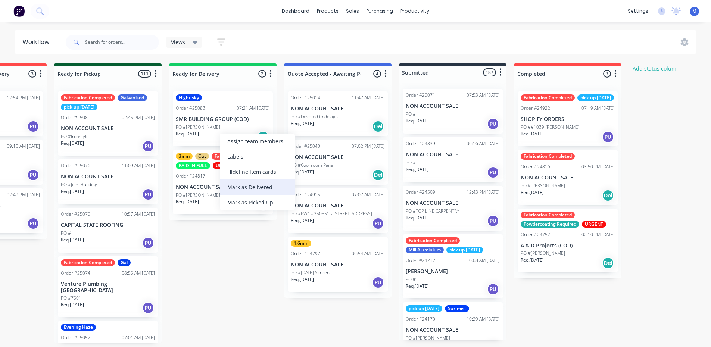
click at [263, 184] on div "Mark as Delivered" at bounding box center [257, 186] width 75 height 15
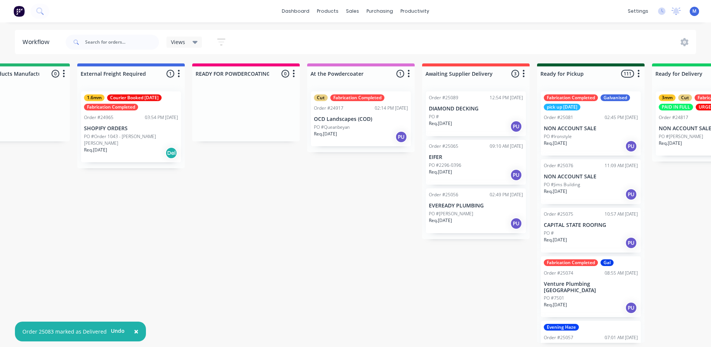
scroll to position [0, 0]
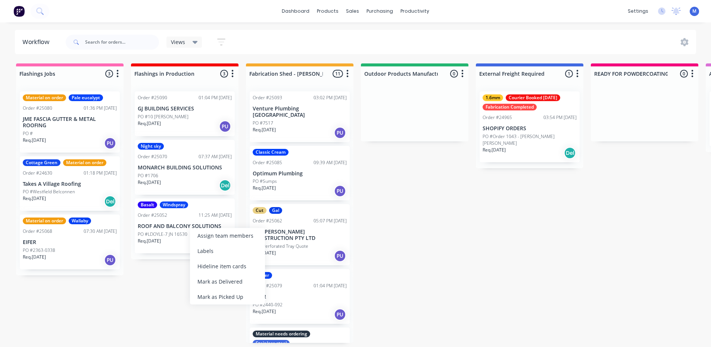
click at [170, 243] on div "Req. 25/09/25 PU" at bounding box center [185, 244] width 94 height 13
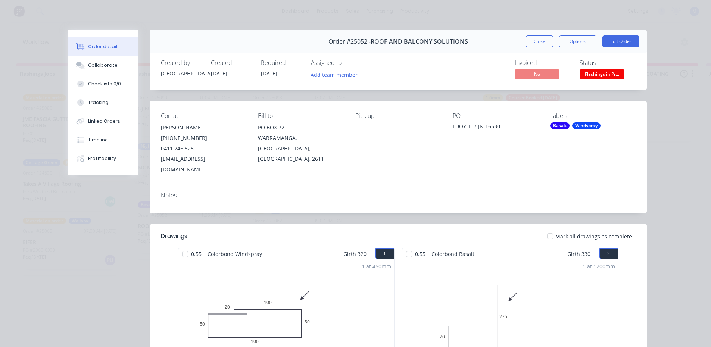
click at [604, 73] on span "Flashings in Pr..." at bounding box center [601, 73] width 45 height 9
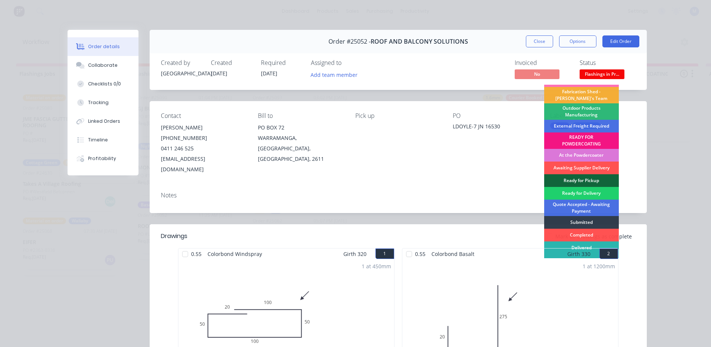
scroll to position [16, 0]
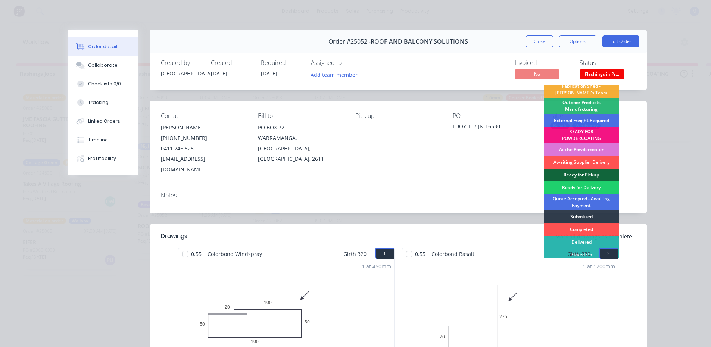
click at [560, 259] on div "1 at 1200mm Total lm 1.2m" at bounding box center [510, 316] width 216 height 114
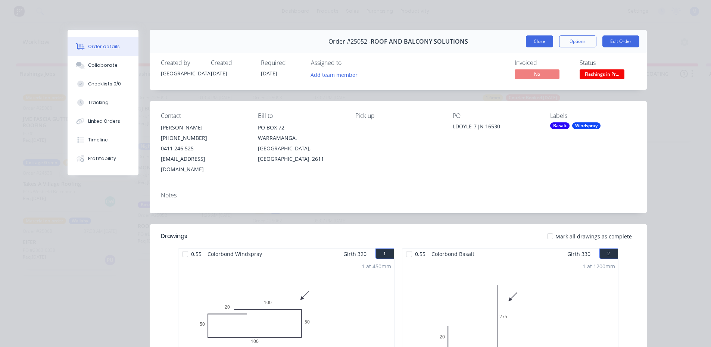
click at [541, 41] on button "Close" at bounding box center [539, 41] width 27 height 12
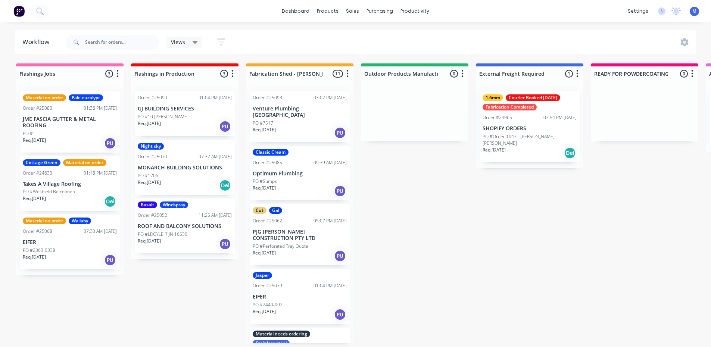
drag, startPoint x: 162, startPoint y: 244, endPoint x: 174, endPoint y: 238, distance: 13.2
click at [159, 242] on div "Order #25090 01:04 PM 30/09/25 GJ BUILDING SERVICES PO #10 McDonald Req. 30/09/…" at bounding box center [184, 172] width 107 height 174
click at [186, 238] on div "Req. 25/09/25 PU" at bounding box center [185, 244] width 94 height 13
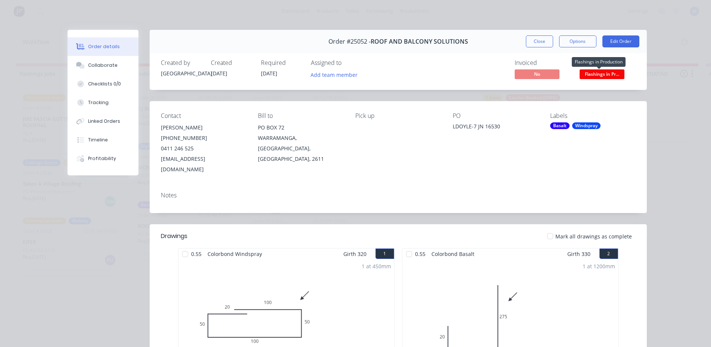
click at [604, 76] on span "Flashings in Pr..." at bounding box center [601, 73] width 45 height 9
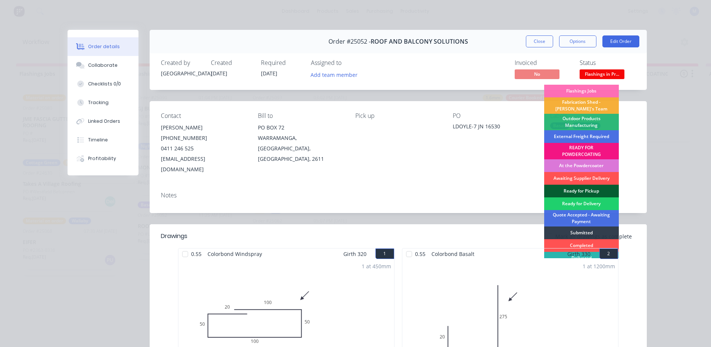
click at [595, 187] on div "Ready for Pickup" at bounding box center [581, 191] width 75 height 13
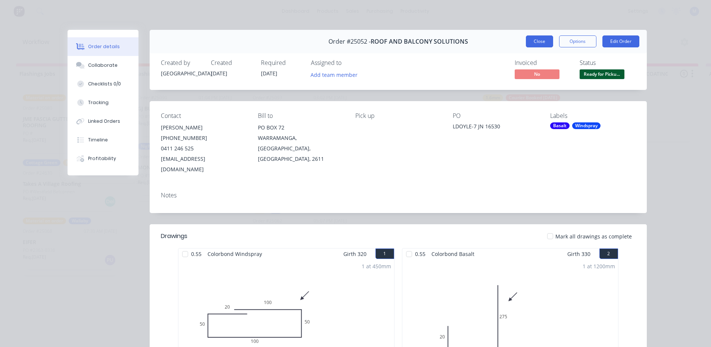
click at [542, 38] on button "Close" at bounding box center [539, 41] width 27 height 12
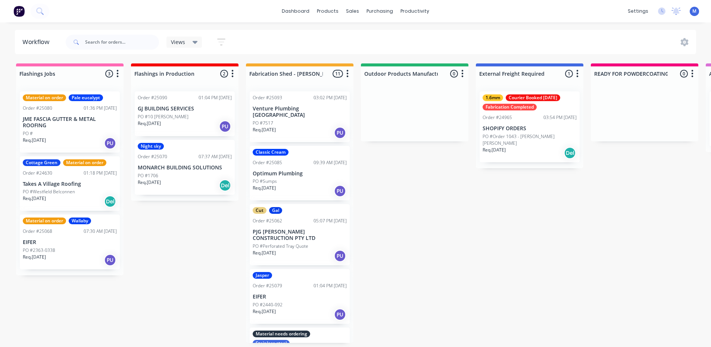
click at [170, 166] on p "MONARCH BUILDING SOLUTIONS" at bounding box center [185, 168] width 94 height 6
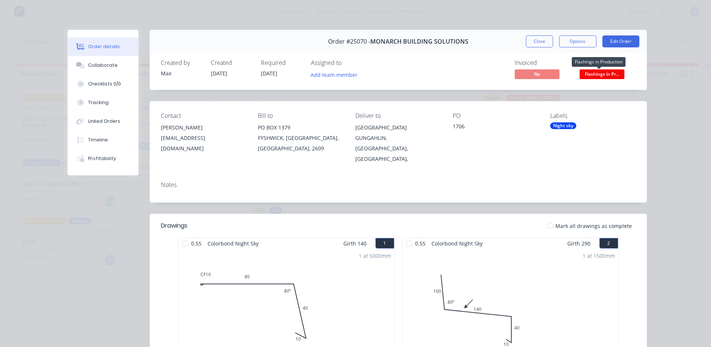
click at [589, 74] on span "Flashings in Pr..." at bounding box center [601, 73] width 45 height 9
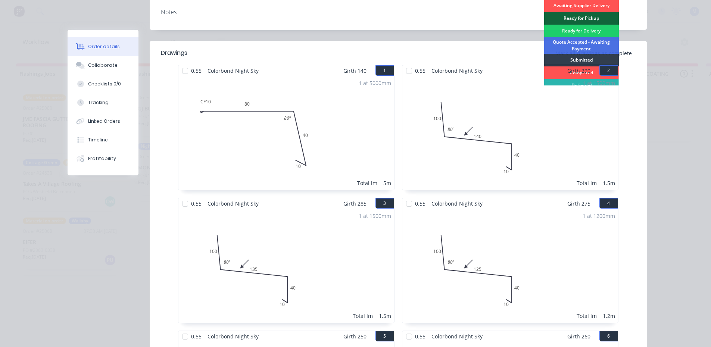
scroll to position [75, 0]
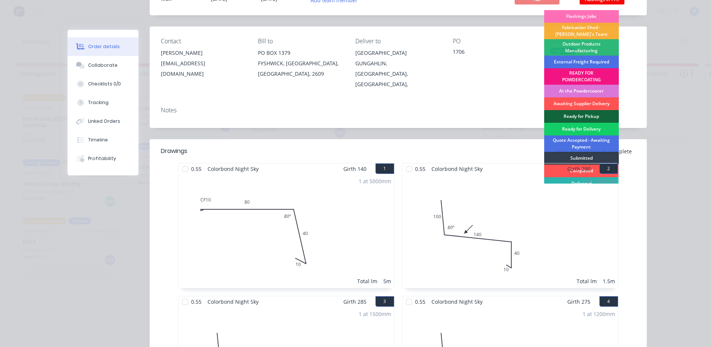
click at [592, 125] on div "Ready for Delivery" at bounding box center [581, 129] width 75 height 13
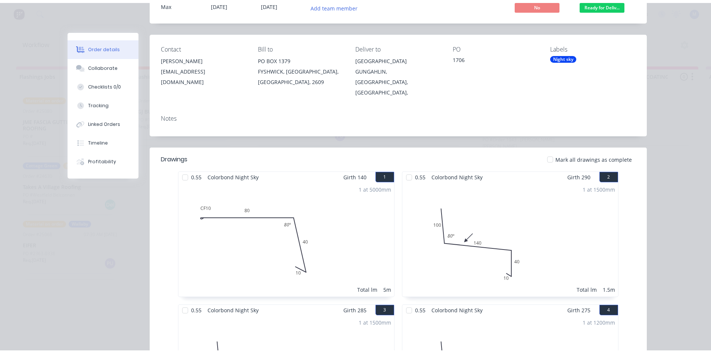
scroll to position [0, 0]
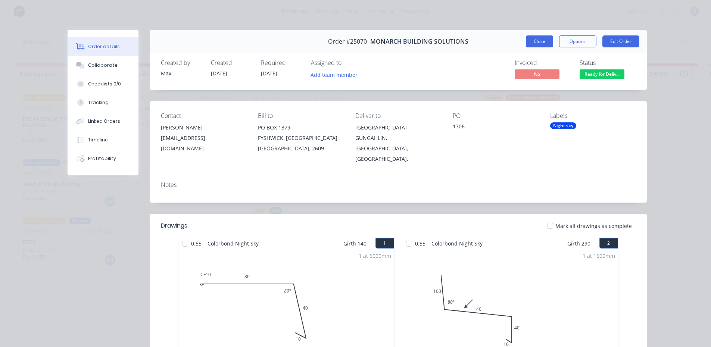
click at [534, 39] on button "Close" at bounding box center [539, 41] width 27 height 12
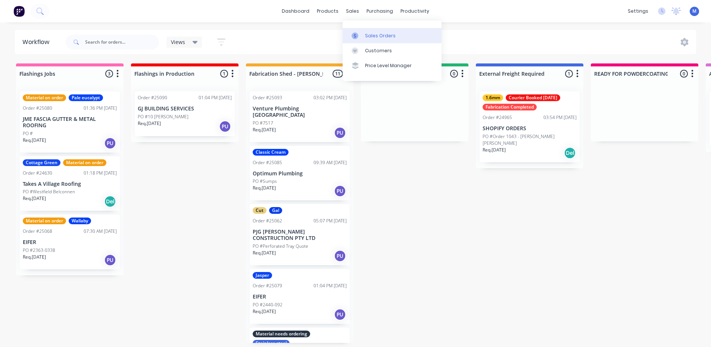
click at [378, 36] on div "Sales Orders" at bounding box center [380, 35] width 31 height 7
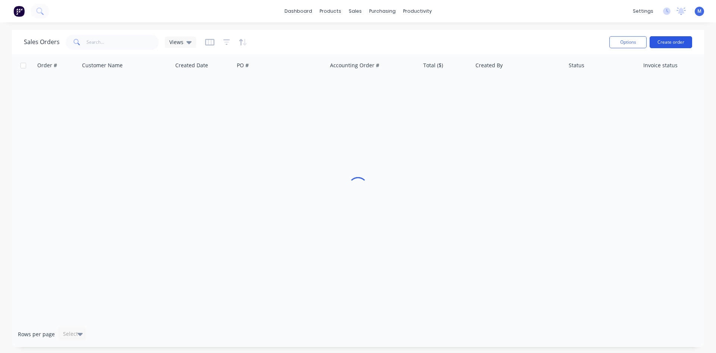
click at [661, 36] on button "Create order" at bounding box center [671, 42] width 43 height 12
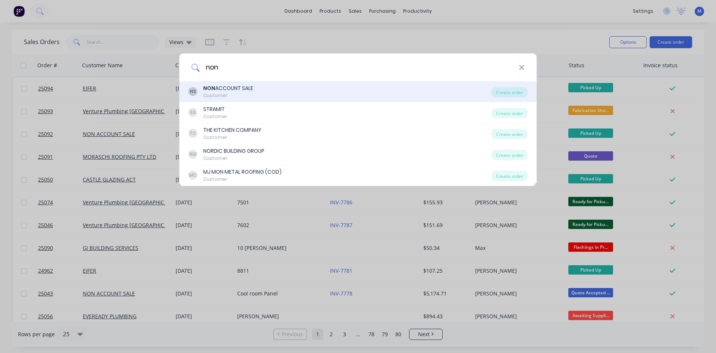
type input "non"
click at [248, 90] on div "NON ACCOUNT SALE" at bounding box center [228, 88] width 50 height 8
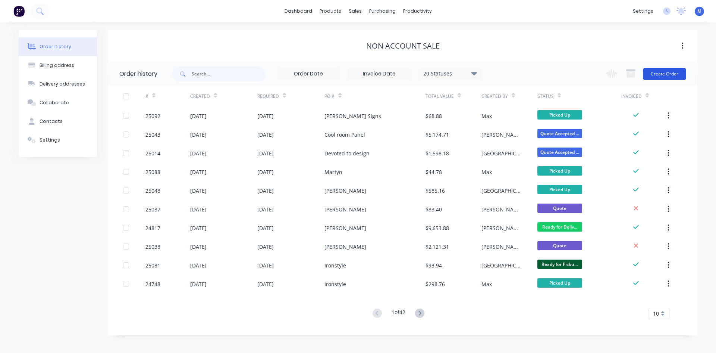
click at [672, 76] on button "Create Order" at bounding box center [664, 74] width 43 height 12
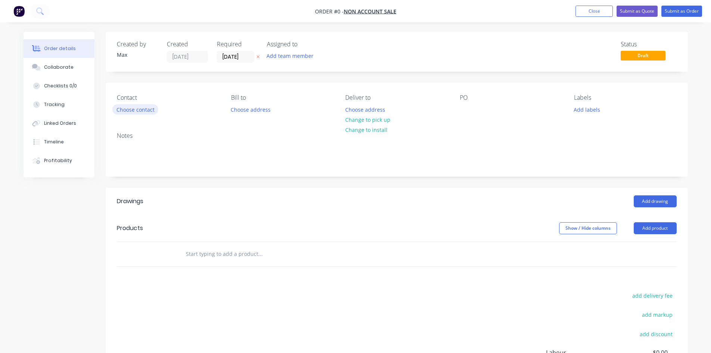
click at [132, 107] on button "Choose contact" at bounding box center [135, 109] width 46 height 10
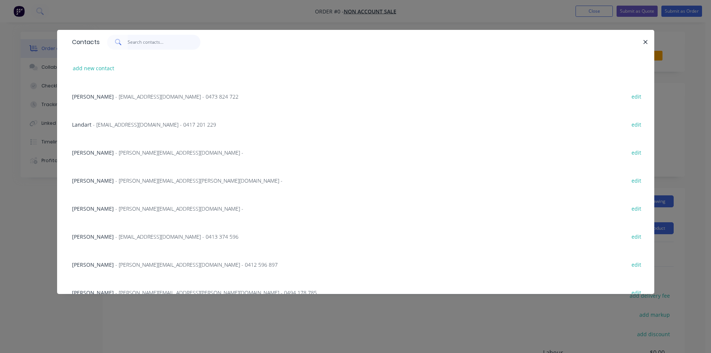
click at [142, 42] on input "text" at bounding box center [164, 42] width 73 height 15
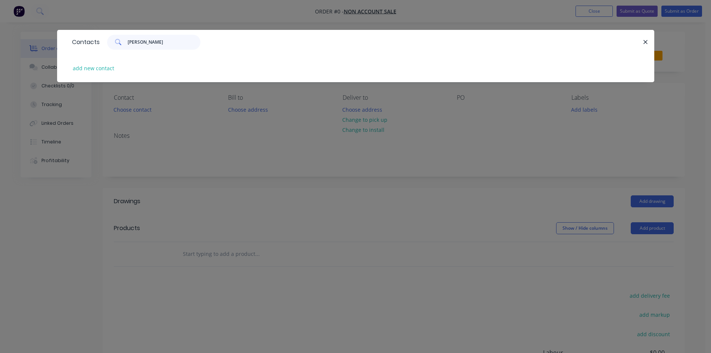
drag, startPoint x: 150, startPoint y: 44, endPoint x: 101, endPoint y: 36, distance: 48.8
click at [101, 36] on div "Ned Bott" at bounding box center [150, 42] width 101 height 15
type input "Ned Bott"
click at [87, 69] on button "add new contact" at bounding box center [93, 68] width 49 height 10
select select "AU"
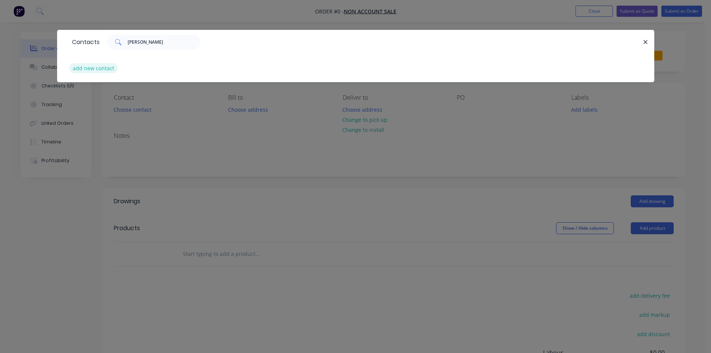
select select "AU"
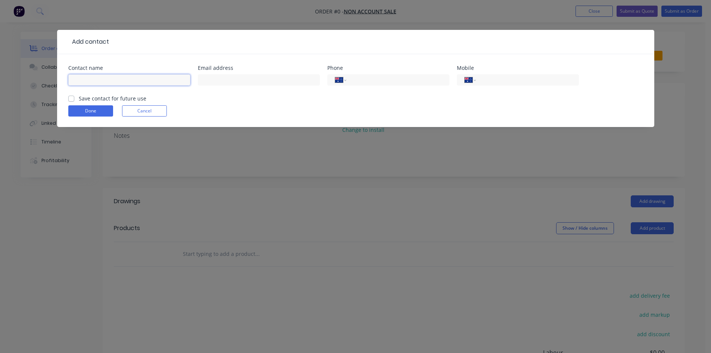
click at [105, 81] on input "text" at bounding box center [129, 79] width 122 height 11
type input "Ned Bott"
click at [235, 79] on input "text" at bounding box center [259, 79] width 122 height 11
type input "nedvrbott@gmail.com"
click at [94, 110] on button "Done" at bounding box center [90, 110] width 45 height 11
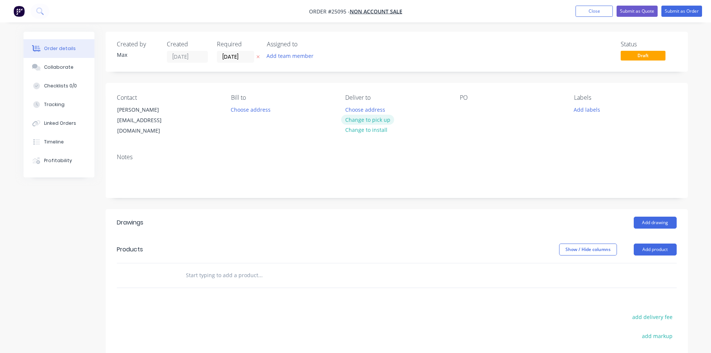
click at [373, 119] on button "Change to pick up" at bounding box center [367, 120] width 53 height 10
click at [466, 110] on div at bounding box center [466, 109] width 12 height 11
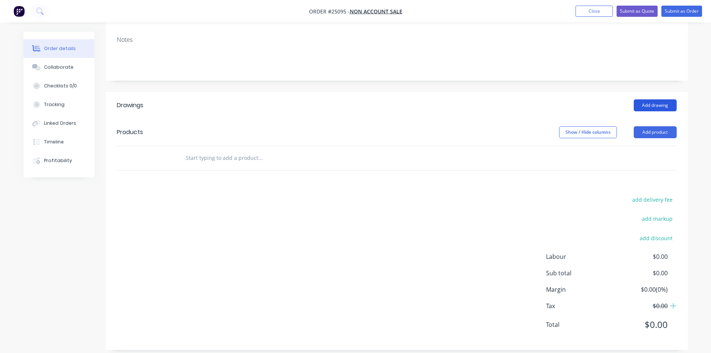
click at [660, 99] on button "Add drawing" at bounding box center [654, 105] width 43 height 12
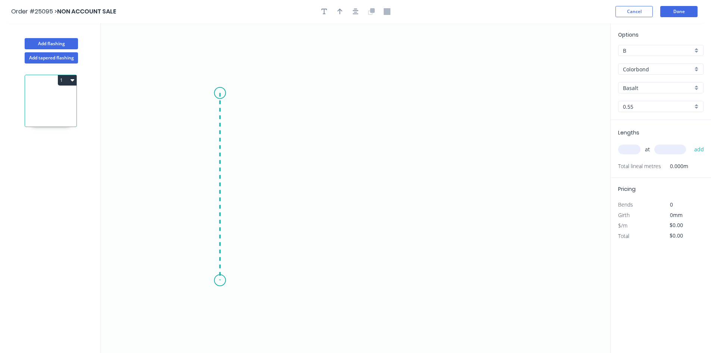
drag, startPoint x: 220, startPoint y: 93, endPoint x: 226, endPoint y: 285, distance: 192.6
click at [213, 288] on icon "0" at bounding box center [355, 187] width 509 height 329
click at [288, 289] on icon "0 ?" at bounding box center [355, 187] width 509 height 329
click at [292, 235] on icon "0 ? ?" at bounding box center [355, 187] width 509 height 329
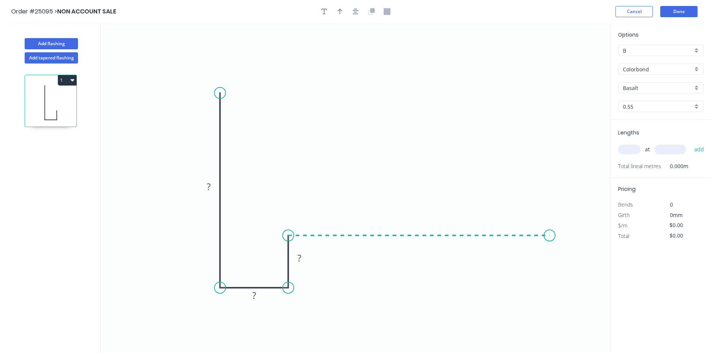
click at [550, 238] on icon "0 ? ? ?" at bounding box center [355, 187] width 509 height 329
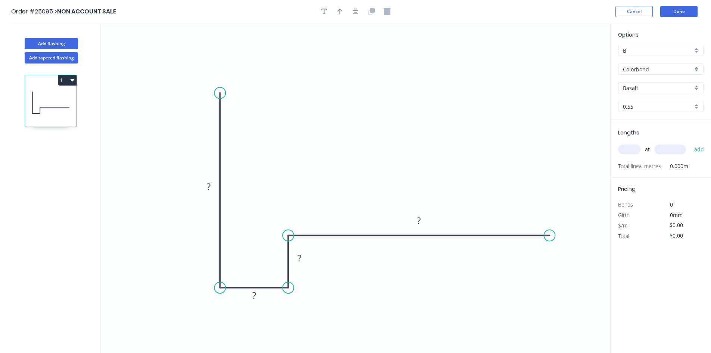
click at [633, 149] on input "text" at bounding box center [629, 149] width 22 height 10
type input "2"
type input "400"
click at [212, 190] on rect at bounding box center [208, 187] width 15 height 10
click at [419, 220] on tspan "1200" at bounding box center [418, 220] width 21 height 12
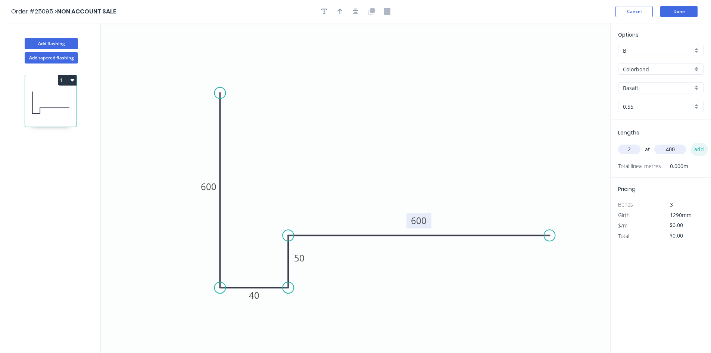
click at [701, 151] on button "add" at bounding box center [699, 149] width 18 height 13
click at [310, 297] on div "Delete point" at bounding box center [323, 296] width 75 height 15
click at [277, 300] on div "Delete point" at bounding box center [255, 298] width 75 height 15
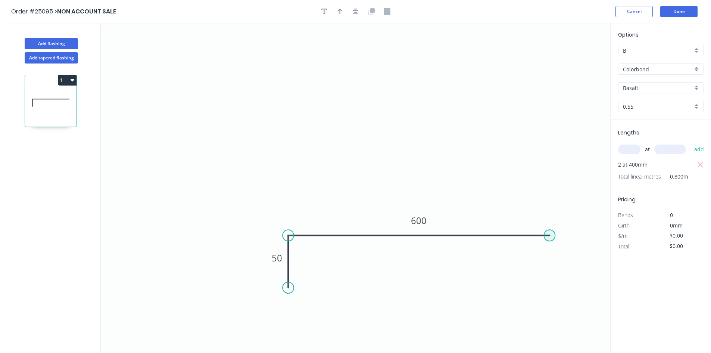
click at [547, 237] on circle at bounding box center [549, 234] width 11 height 11
click at [569, 249] on div "Delete point" at bounding box center [586, 246] width 75 height 15
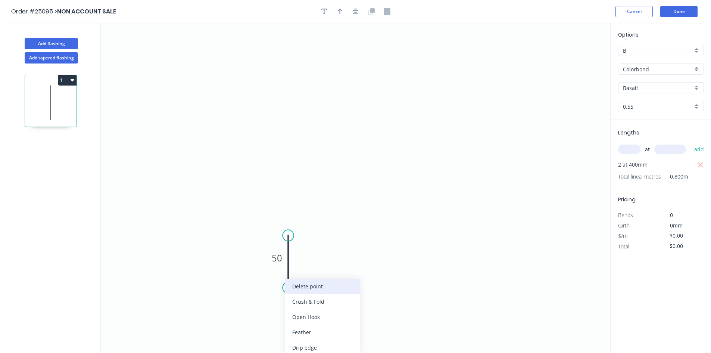
click at [311, 284] on div "Delete point" at bounding box center [322, 285] width 75 height 15
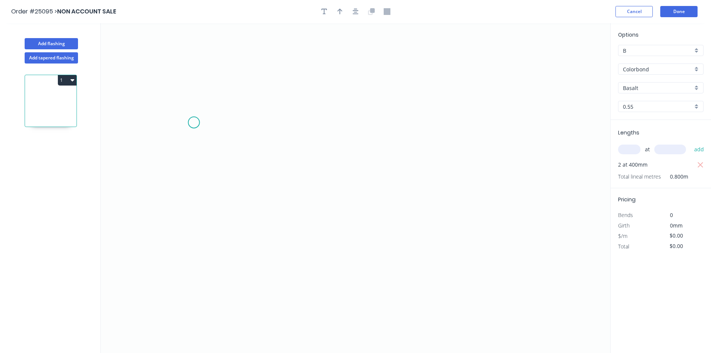
click at [192, 122] on icon "0" at bounding box center [355, 187] width 509 height 329
click at [377, 132] on icon "0" at bounding box center [355, 187] width 509 height 329
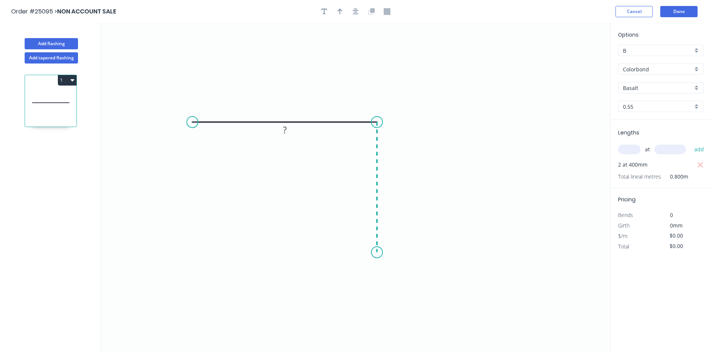
drag, startPoint x: 384, startPoint y: 256, endPoint x: 381, endPoint y: 261, distance: 5.4
click at [384, 257] on icon "0 ?" at bounding box center [355, 187] width 509 height 329
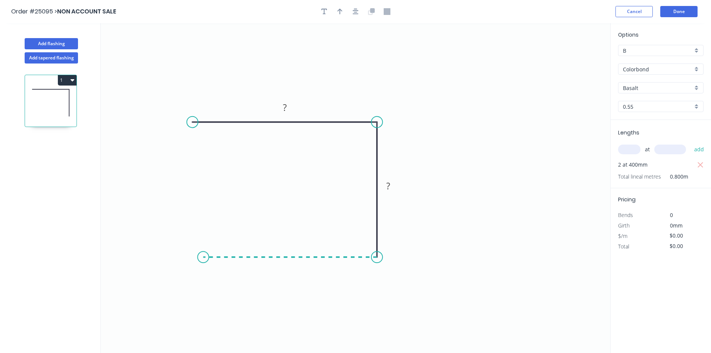
click at [203, 248] on icon "0 ? ?" at bounding box center [355, 187] width 509 height 329
click at [201, 314] on icon "0 ? ? ?" at bounding box center [355, 187] width 509 height 329
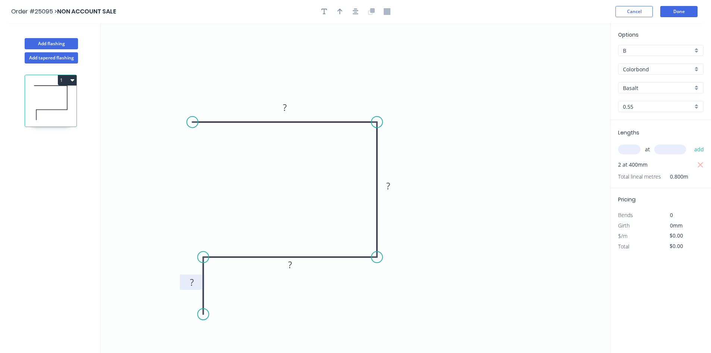
click at [193, 282] on tspan "?" at bounding box center [192, 282] width 4 height 12
type input "$27.20"
click at [701, 166] on icon "button" at bounding box center [700, 165] width 6 height 6
type input "$0.00"
click at [634, 148] on input "text" at bounding box center [629, 149] width 22 height 10
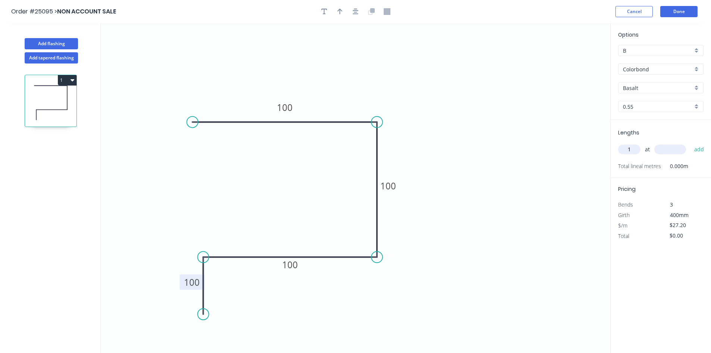
type input "1"
type input "1290"
click at [690, 143] on button "add" at bounding box center [699, 149] width 18 height 13
click at [701, 165] on icon "button" at bounding box center [700, 165] width 6 height 6
type input "$0.00"
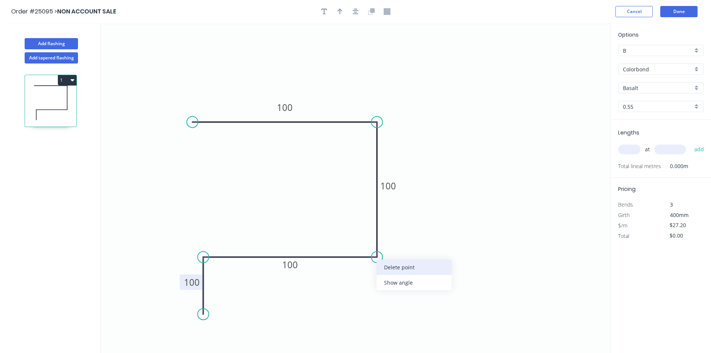
click at [409, 268] on div "Delete point" at bounding box center [413, 266] width 75 height 15
click at [375, 126] on circle at bounding box center [376, 121] width 11 height 11
click at [218, 133] on div "Delete point" at bounding box center [229, 129] width 75 height 15
type input "$0.00"
click at [391, 265] on div "Delete point" at bounding box center [419, 266] width 75 height 15
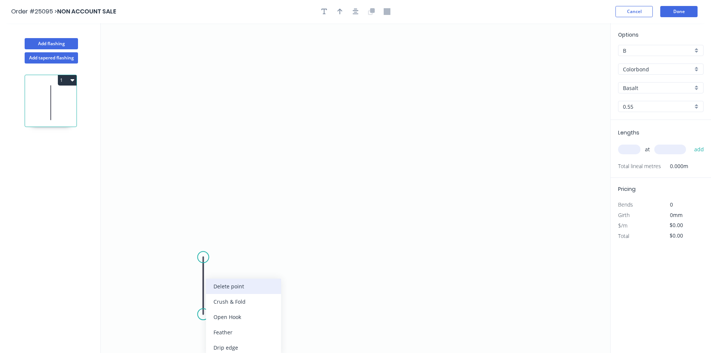
click at [251, 286] on div "Delete point" at bounding box center [243, 285] width 75 height 15
drag, startPoint x: 226, startPoint y: 56, endPoint x: 211, endPoint y: 118, distance: 64.3
click at [225, 62] on icon "0" at bounding box center [355, 187] width 509 height 329
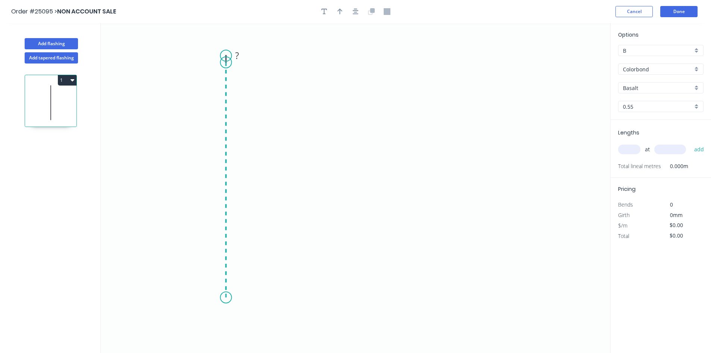
click at [225, 301] on icon "0 ?" at bounding box center [355, 187] width 509 height 329
click at [328, 309] on icon "0 ? ?" at bounding box center [355, 187] width 509 height 329
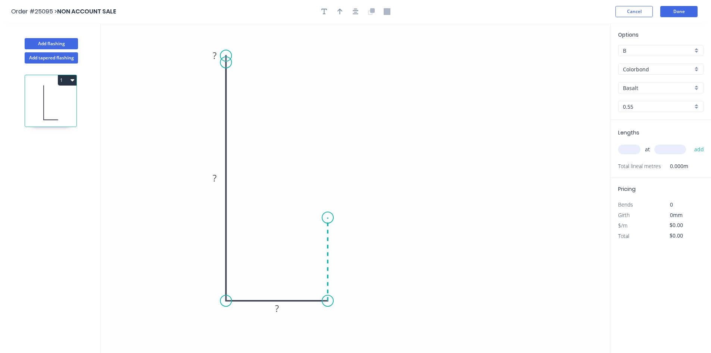
click at [326, 218] on icon "0 ? ? ?" at bounding box center [355, 187] width 509 height 329
click at [539, 230] on icon "0 ? ? ? ?" at bounding box center [355, 187] width 509 height 329
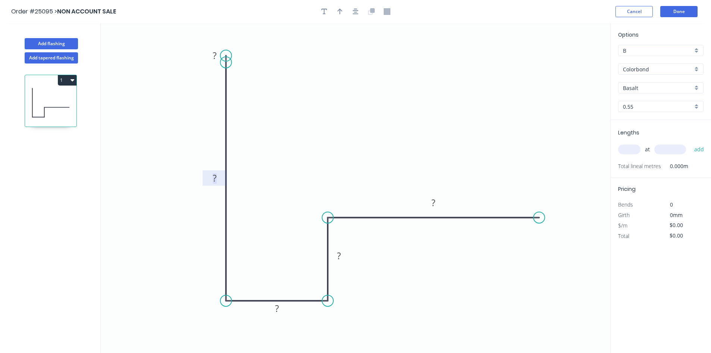
click at [213, 178] on tspan "?" at bounding box center [215, 178] width 4 height 12
click at [363, 148] on icon "0 ? 600 40 50 600" at bounding box center [355, 187] width 509 height 329
click at [248, 63] on div "Delete point" at bounding box center [260, 63] width 75 height 15
click at [630, 149] on input "text" at bounding box center [629, 149] width 22 height 10
type input "2"
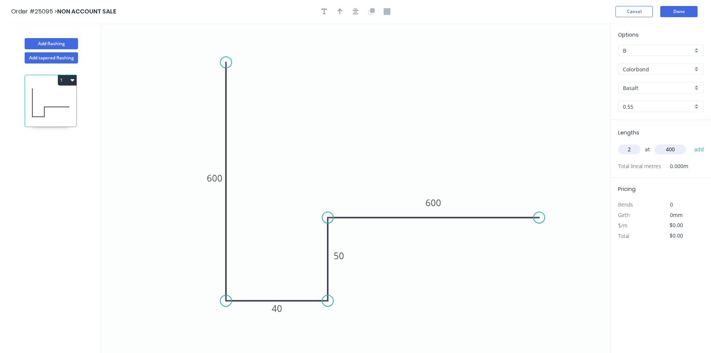
type input "400"
click at [690, 143] on button "add" at bounding box center [699, 149] width 18 height 13
click at [284, 270] on icon "0 600 40 50 600" at bounding box center [355, 187] width 509 height 329
click at [538, 220] on circle at bounding box center [538, 217] width 11 height 11
click at [559, 222] on icon "0 600 40 50 600" at bounding box center [355, 187] width 509 height 329
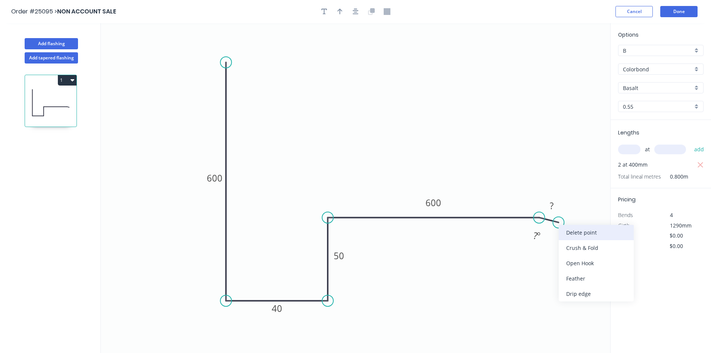
click at [583, 232] on div "Delete point" at bounding box center [596, 232] width 75 height 15
drag, startPoint x: 534, startPoint y: 216, endPoint x: 553, endPoint y: 218, distance: 18.3
click at [544, 218] on circle at bounding box center [538, 217] width 11 height 11
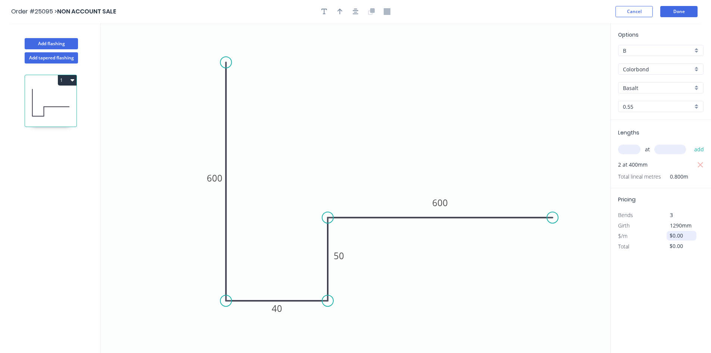
click at [689, 235] on input "$0.00" at bounding box center [681, 235] width 25 height 10
drag, startPoint x: 689, startPoint y: 235, endPoint x: 664, endPoint y: 237, distance: 24.7
click at [664, 237] on div "$0.00" at bounding box center [681, 236] width 40 height 10
drag, startPoint x: 683, startPoint y: 248, endPoint x: 657, endPoint y: 249, distance: 26.5
click at [657, 249] on div "Total $0.00" at bounding box center [660, 246] width 97 height 10
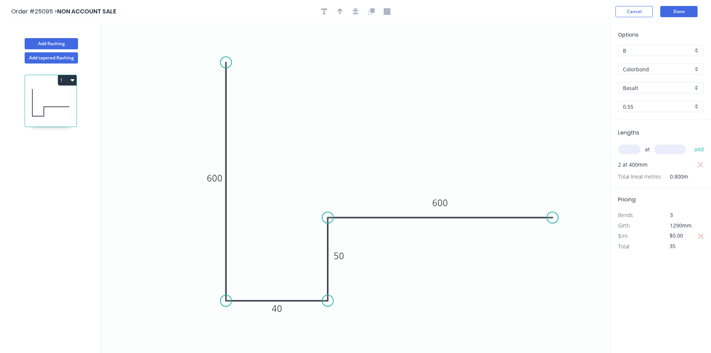
type input "3"
type input "$70.20"
click at [663, 300] on div "Options B B Colorbond Colorbond Colorbond Matt Colorbond Metallic Basalt Basalt…" at bounding box center [660, 188] width 101 height 330
click at [668, 13] on button "Done" at bounding box center [678, 11] width 37 height 11
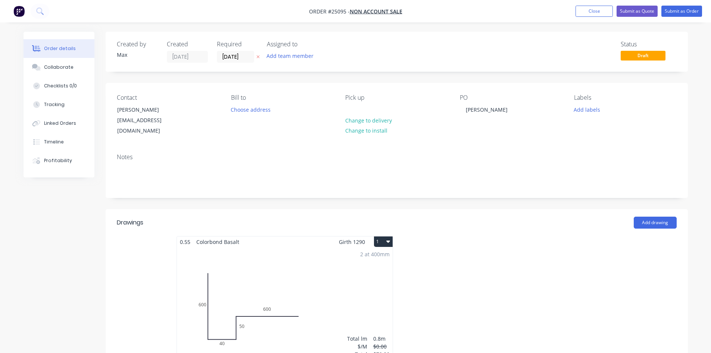
click at [318, 261] on div "2 at 400mm Total lm $/M Total 0.8m $0.00 $70.20" at bounding box center [285, 304] width 216 height 114
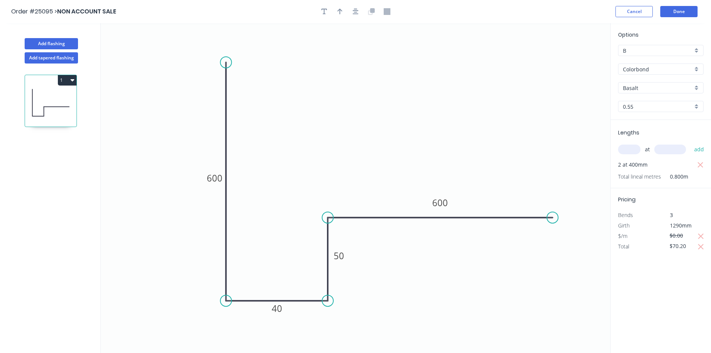
click at [696, 88] on div "Basalt" at bounding box center [660, 87] width 85 height 11
click at [650, 98] on div "[PERSON_NAME]" at bounding box center [660, 100] width 85 height 13
type input "[PERSON_NAME]"
click at [685, 13] on button "Done" at bounding box center [678, 11] width 37 height 11
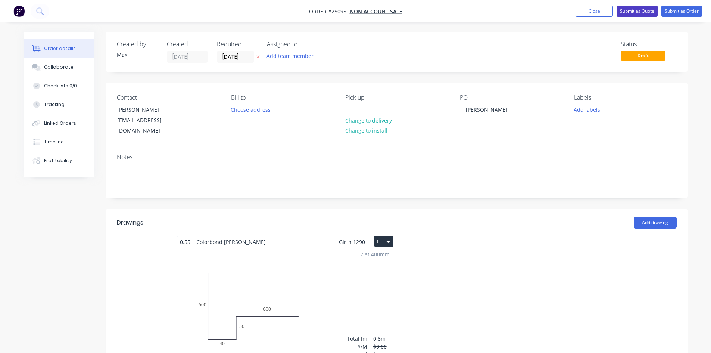
click at [640, 12] on button "Submit as Quote" at bounding box center [636, 11] width 41 height 11
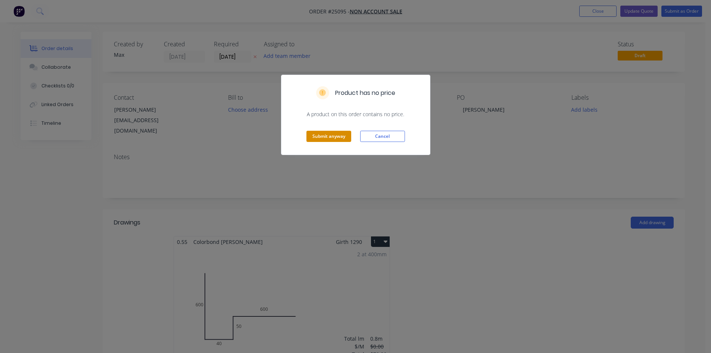
click at [325, 135] on button "Submit anyway" at bounding box center [328, 136] width 45 height 11
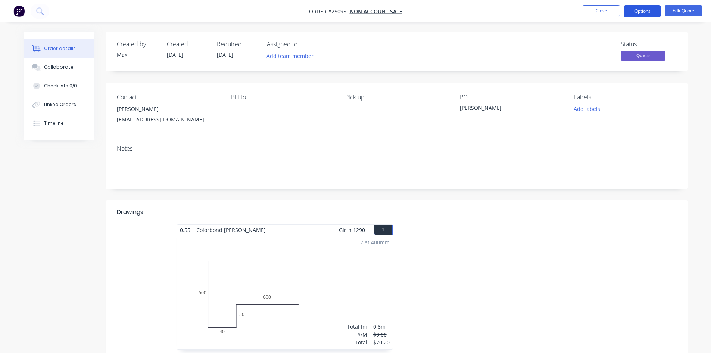
click at [648, 12] on button "Options" at bounding box center [641, 11] width 37 height 12
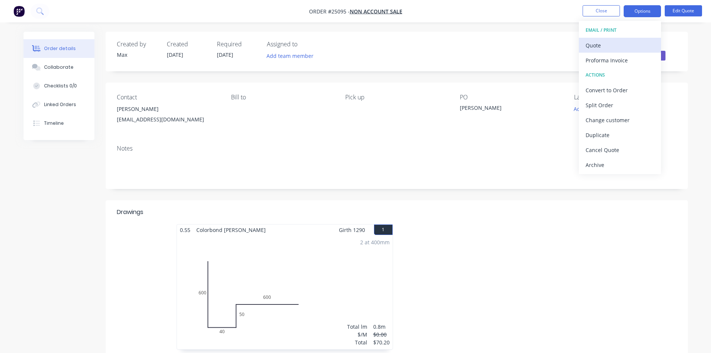
click at [603, 44] on div "Quote" at bounding box center [619, 45] width 69 height 11
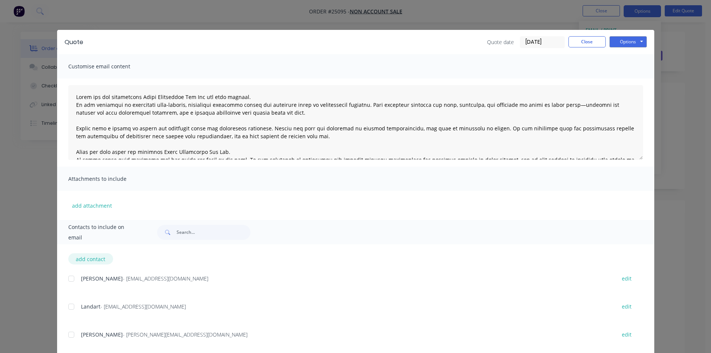
click at [91, 260] on button "add contact" at bounding box center [90, 258] width 45 height 11
select select "AU"
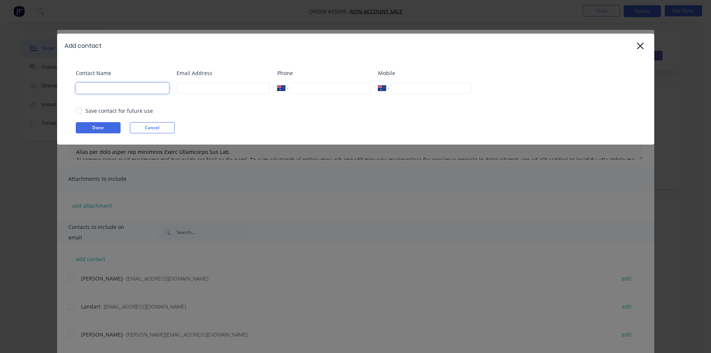
click at [123, 84] on input at bounding box center [122, 87] width 93 height 11
drag, startPoint x: 115, startPoint y: 92, endPoint x: 67, endPoint y: 88, distance: 47.6
click at [67, 88] on div "Contact Name ned Email Address Phone International Afghanistan Åland Islands Al…" at bounding box center [355, 101] width 597 height 87
type input "Ned Bott"
drag, startPoint x: 209, startPoint y: 87, endPoint x: 236, endPoint y: 79, distance: 28.4
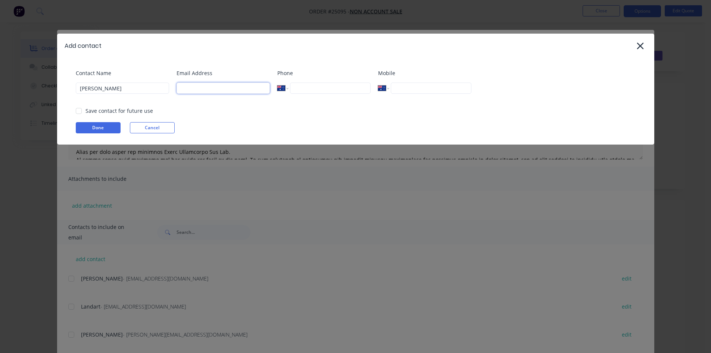
click at [210, 87] on input at bounding box center [222, 87] width 93 height 11
type input "nedvrbott@gmail.com"
click at [97, 127] on button "Done" at bounding box center [98, 127] width 45 height 11
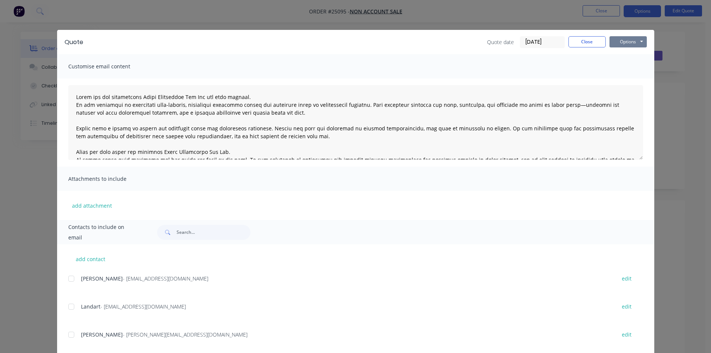
click at [614, 41] on button "Options" at bounding box center [627, 41] width 37 height 11
click at [629, 76] on button "Email" at bounding box center [633, 79] width 48 height 12
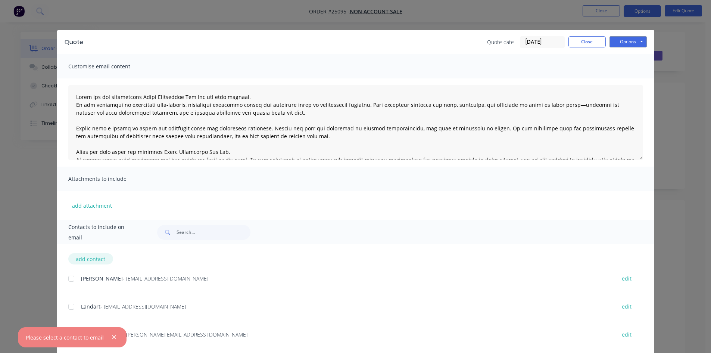
click at [80, 260] on button "add contact" at bounding box center [90, 258] width 45 height 11
select select "AU"
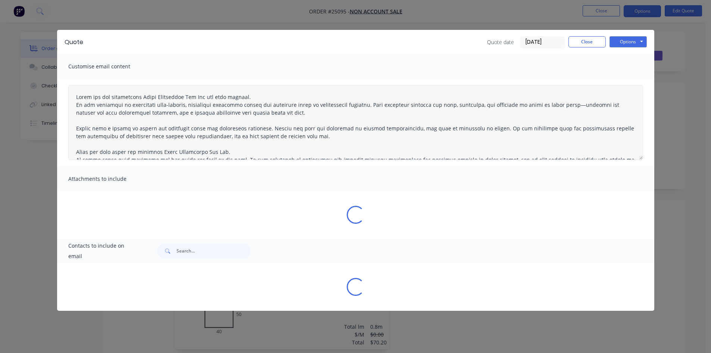
select select "AU"
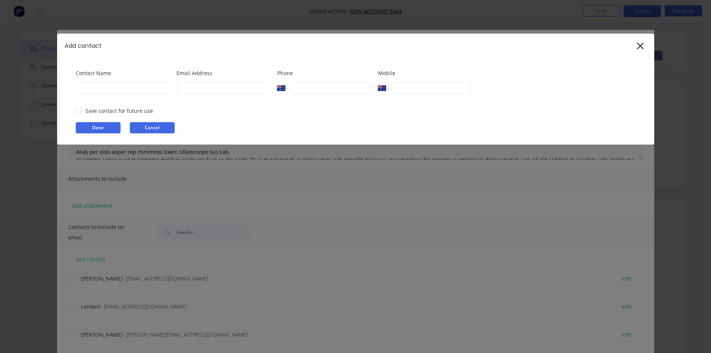
click at [140, 129] on button "Cancel" at bounding box center [152, 127] width 45 height 11
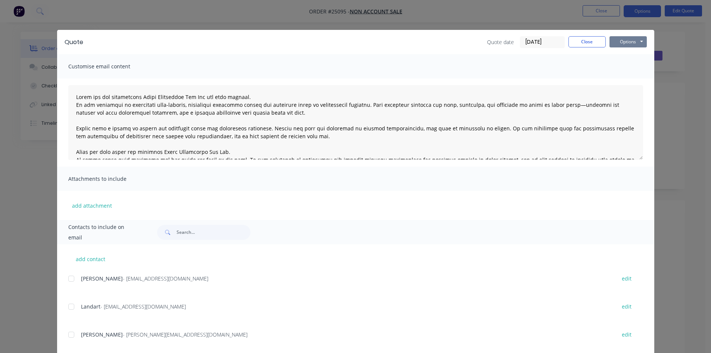
click at [624, 43] on button "Options" at bounding box center [627, 41] width 37 height 11
click at [632, 80] on button "Email" at bounding box center [633, 79] width 48 height 12
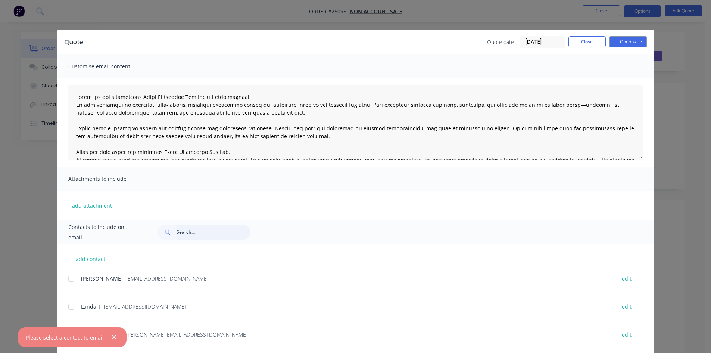
click at [181, 232] on input "text" at bounding box center [213, 232] width 74 height 15
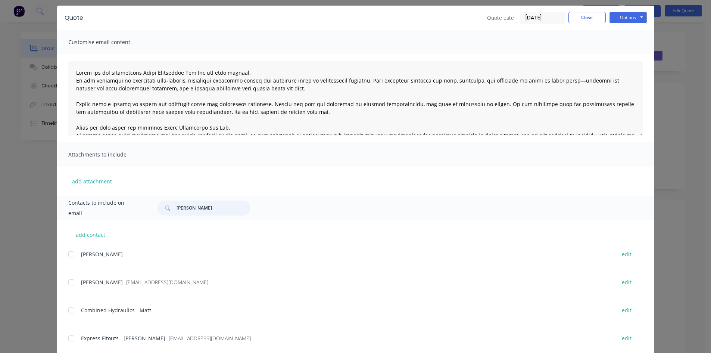
scroll to position [37, 0]
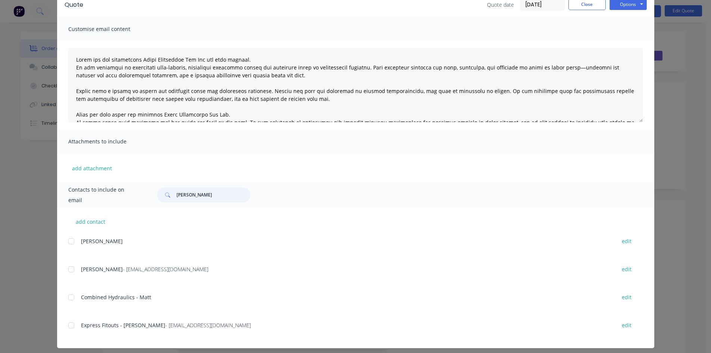
click at [70, 269] on div at bounding box center [71, 269] width 15 height 15
type input "ned"
click at [631, 3] on button "Options" at bounding box center [627, 4] width 37 height 11
click at [641, 44] on button "Email" at bounding box center [633, 42] width 48 height 12
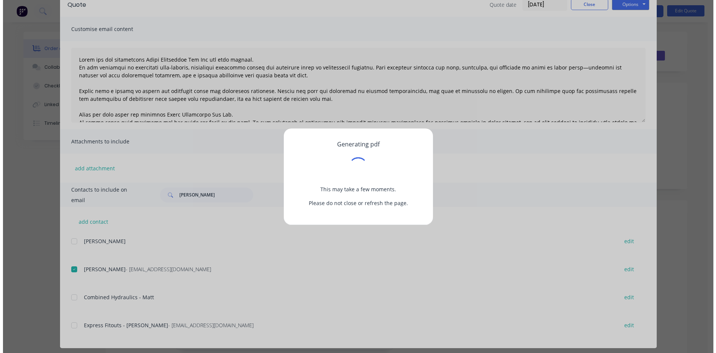
scroll to position [0, 0]
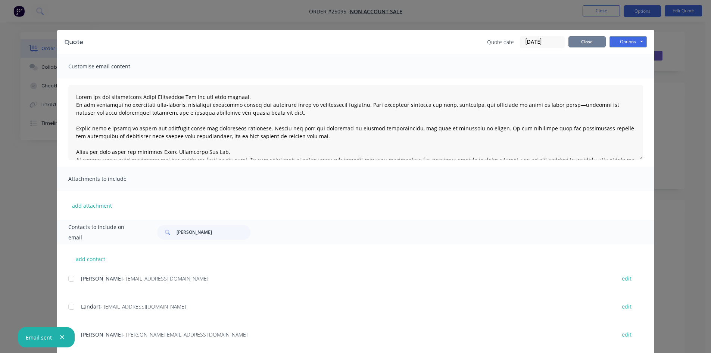
drag, startPoint x: 580, startPoint y: 40, endPoint x: 601, endPoint y: 10, distance: 36.7
click at [580, 40] on button "Close" at bounding box center [586, 41] width 37 height 11
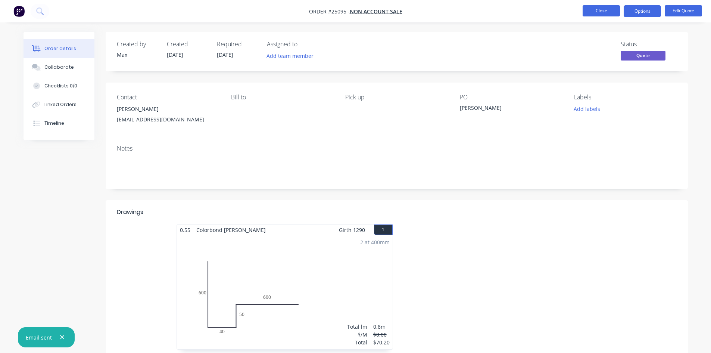
click at [598, 10] on button "Close" at bounding box center [600, 10] width 37 height 11
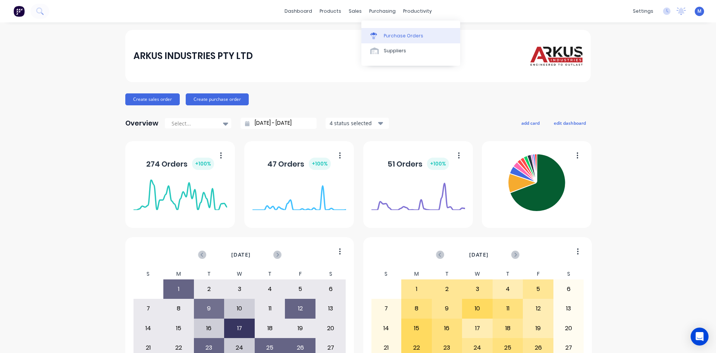
drag, startPoint x: 378, startPoint y: 25, endPoint x: 379, endPoint y: 31, distance: 5.6
click at [392, 37] on div "Purchase Orders" at bounding box center [404, 35] width 40 height 7
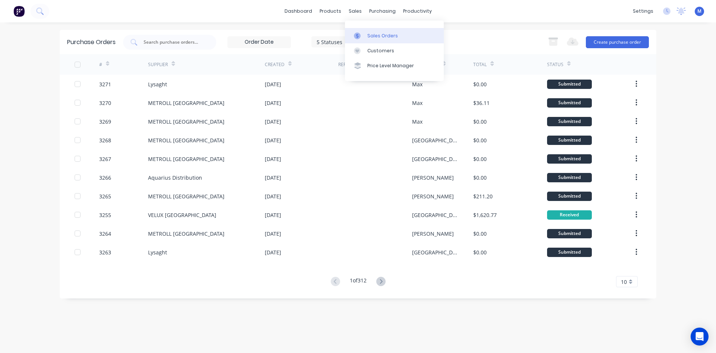
click at [381, 34] on div "Sales Orders" at bounding box center [382, 35] width 31 height 7
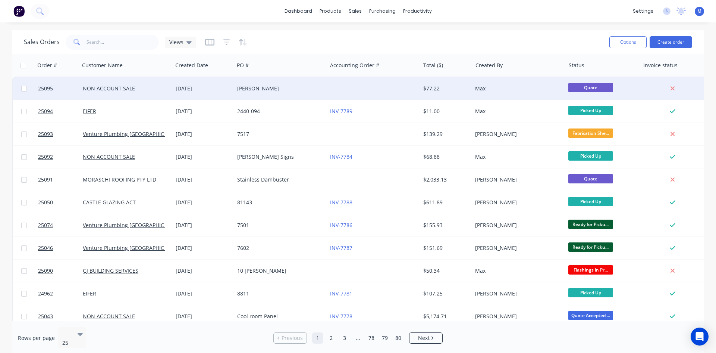
click at [488, 90] on div "Max" at bounding box center [516, 88] width 83 height 7
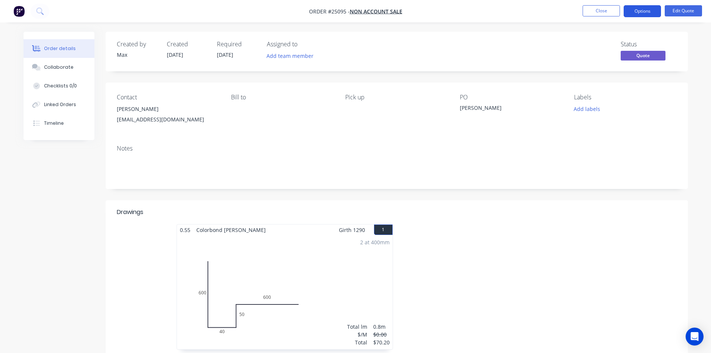
click at [650, 10] on button "Options" at bounding box center [641, 11] width 37 height 12
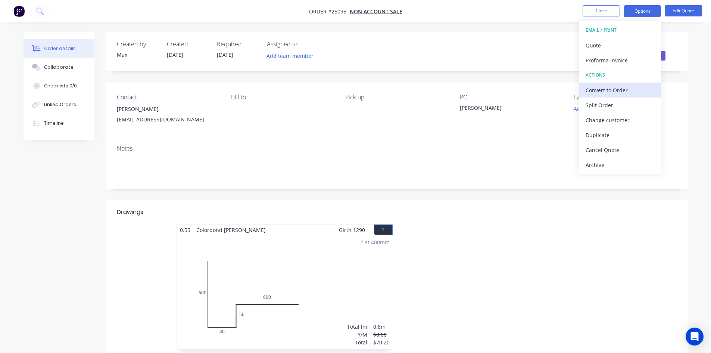
click at [623, 87] on div "Convert to Order" at bounding box center [619, 90] width 69 height 11
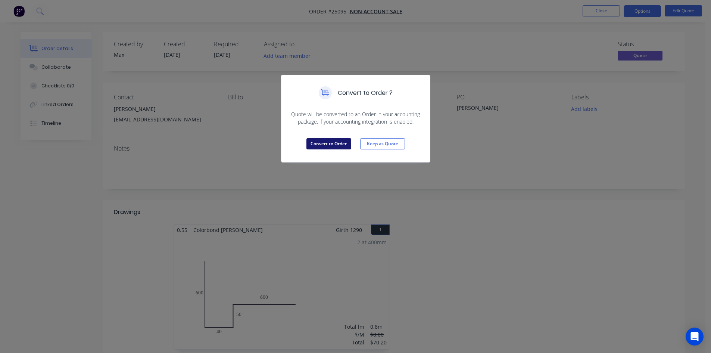
click at [330, 142] on button "Convert to Order" at bounding box center [328, 143] width 45 height 11
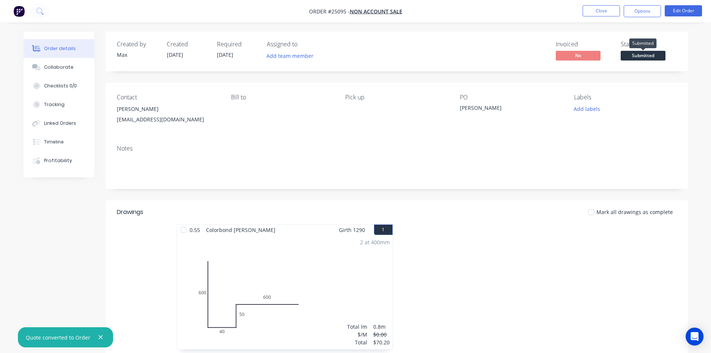
click at [645, 59] on span "Submitted" at bounding box center [642, 55] width 45 height 9
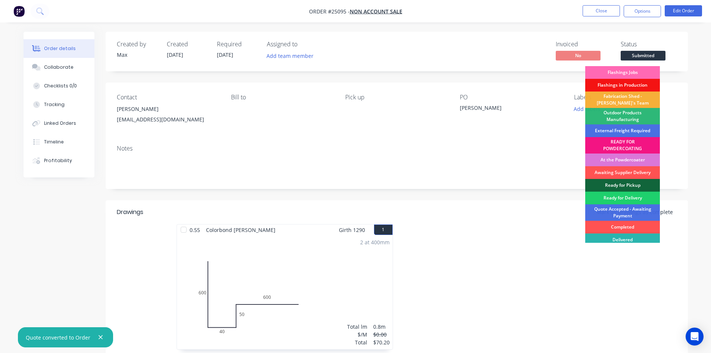
click at [617, 70] on div "Flashings Jobs" at bounding box center [622, 72] width 75 height 13
